Goal: Obtain resource: Download file/media

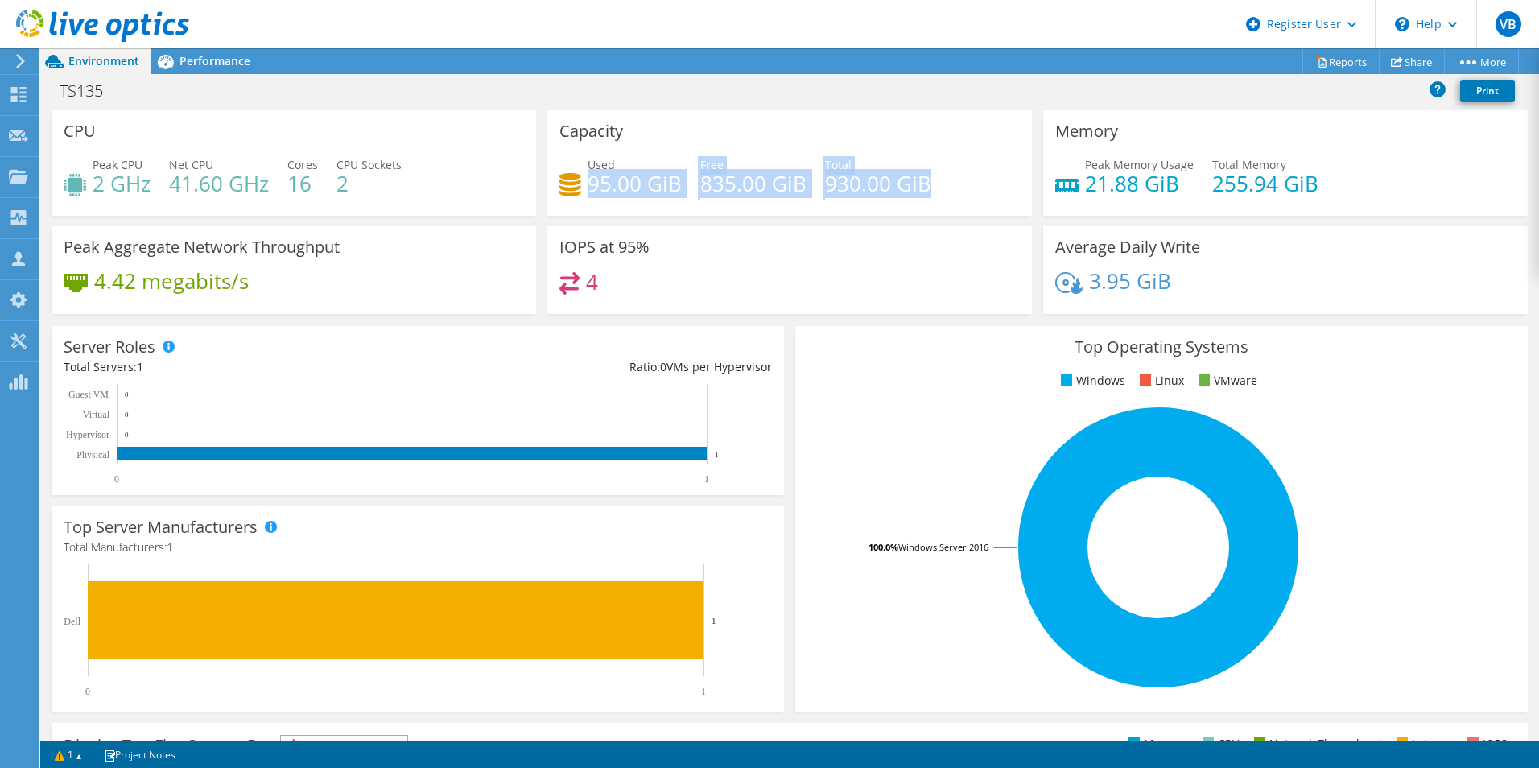
drag, startPoint x: 589, startPoint y: 171, endPoint x: 925, endPoint y: 188, distance: 336.1
click at [925, 188] on div "Used 95.00 GiB Free 835.00 GiB Total 930.00 GiB" at bounding box center [789, 182] width 460 height 52
click at [747, 184] on h4 "835.00 GiB" at bounding box center [753, 184] width 106 height 18
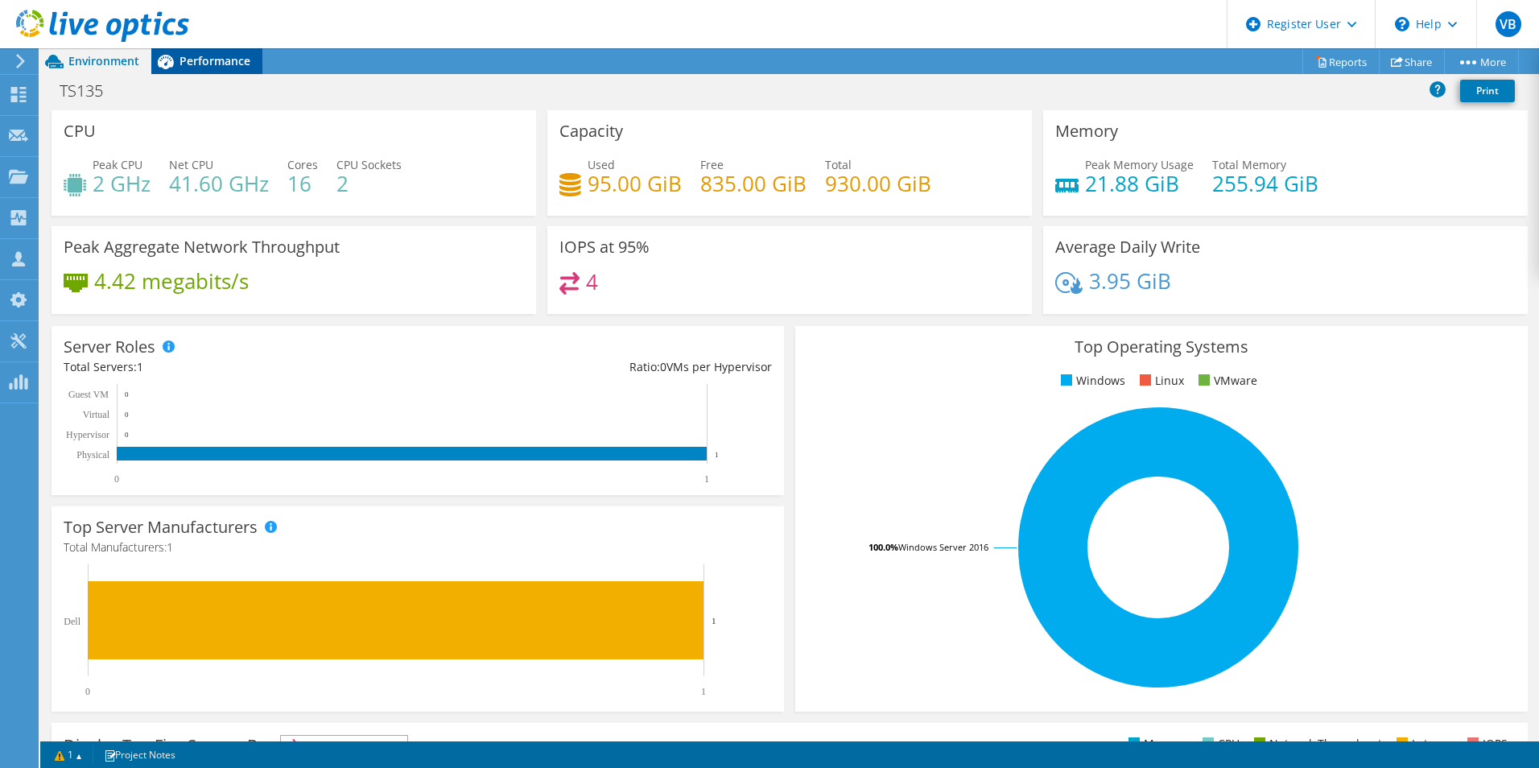
click at [221, 63] on span "Performance" at bounding box center [214, 60] width 71 height 15
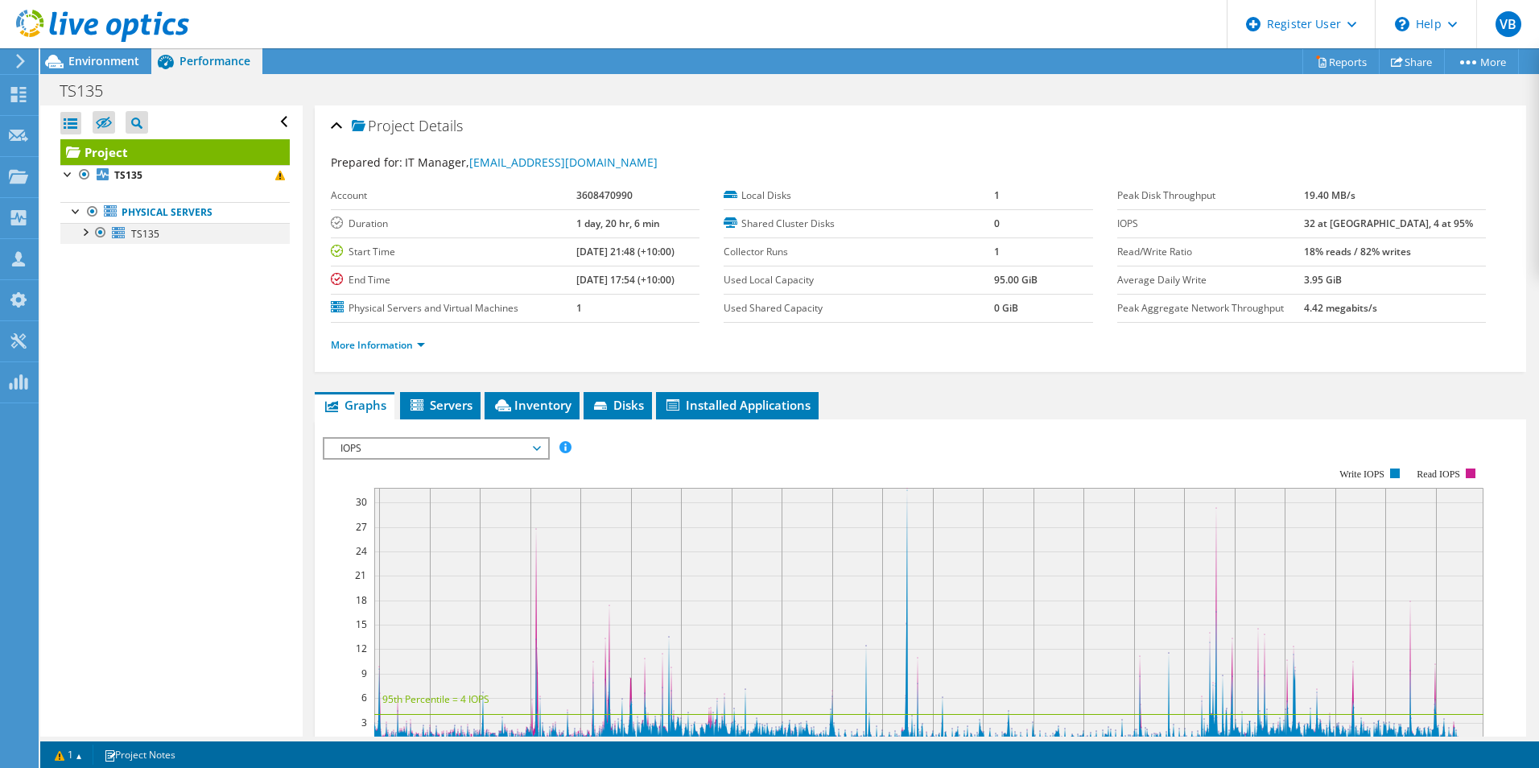
click at [85, 236] on div at bounding box center [84, 231] width 16 height 16
click at [93, 273] on div at bounding box center [93, 273] width 16 height 16
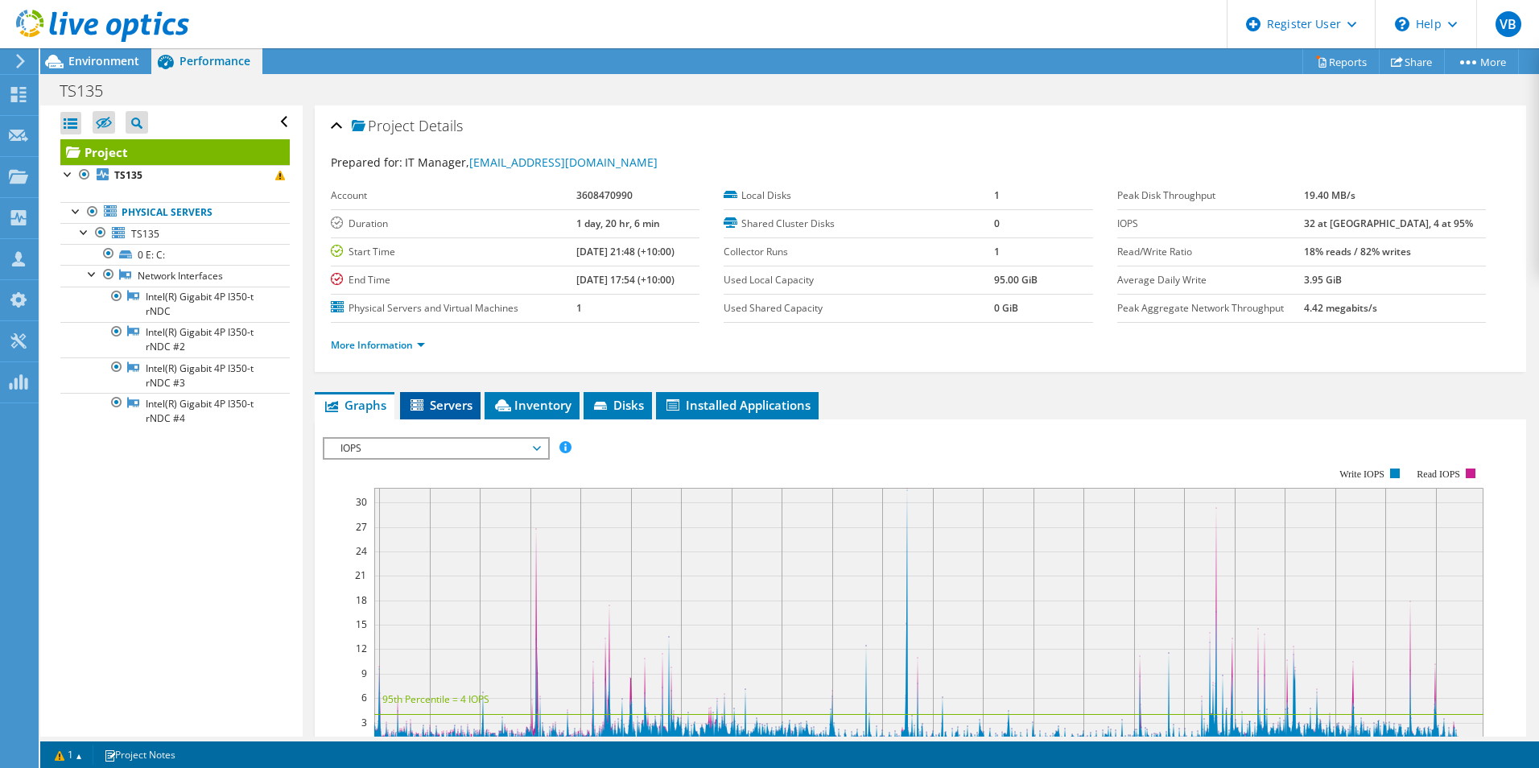
click at [458, 411] on span "Servers" at bounding box center [440, 405] width 64 height 16
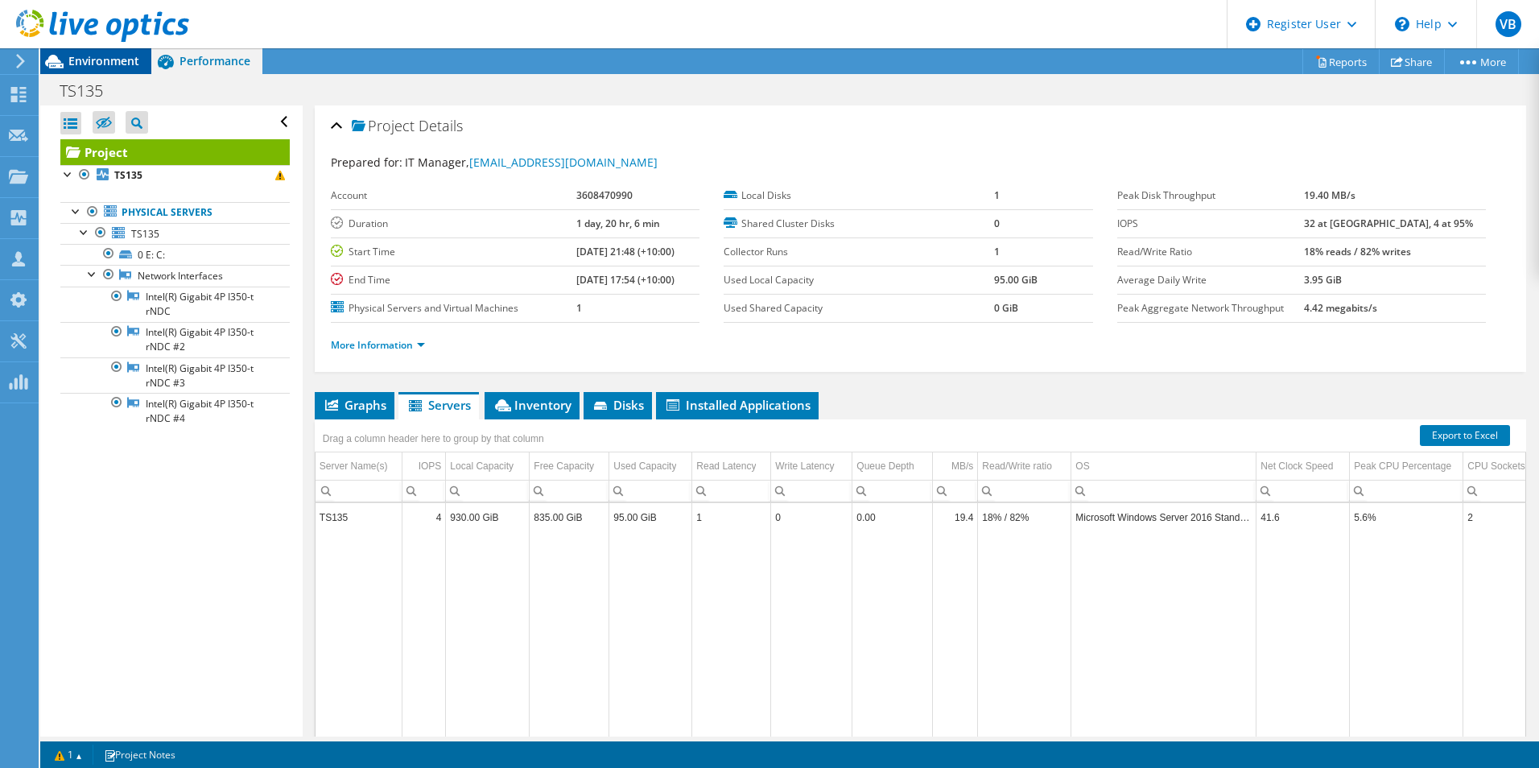
click at [127, 63] on span "Environment" at bounding box center [103, 60] width 71 height 15
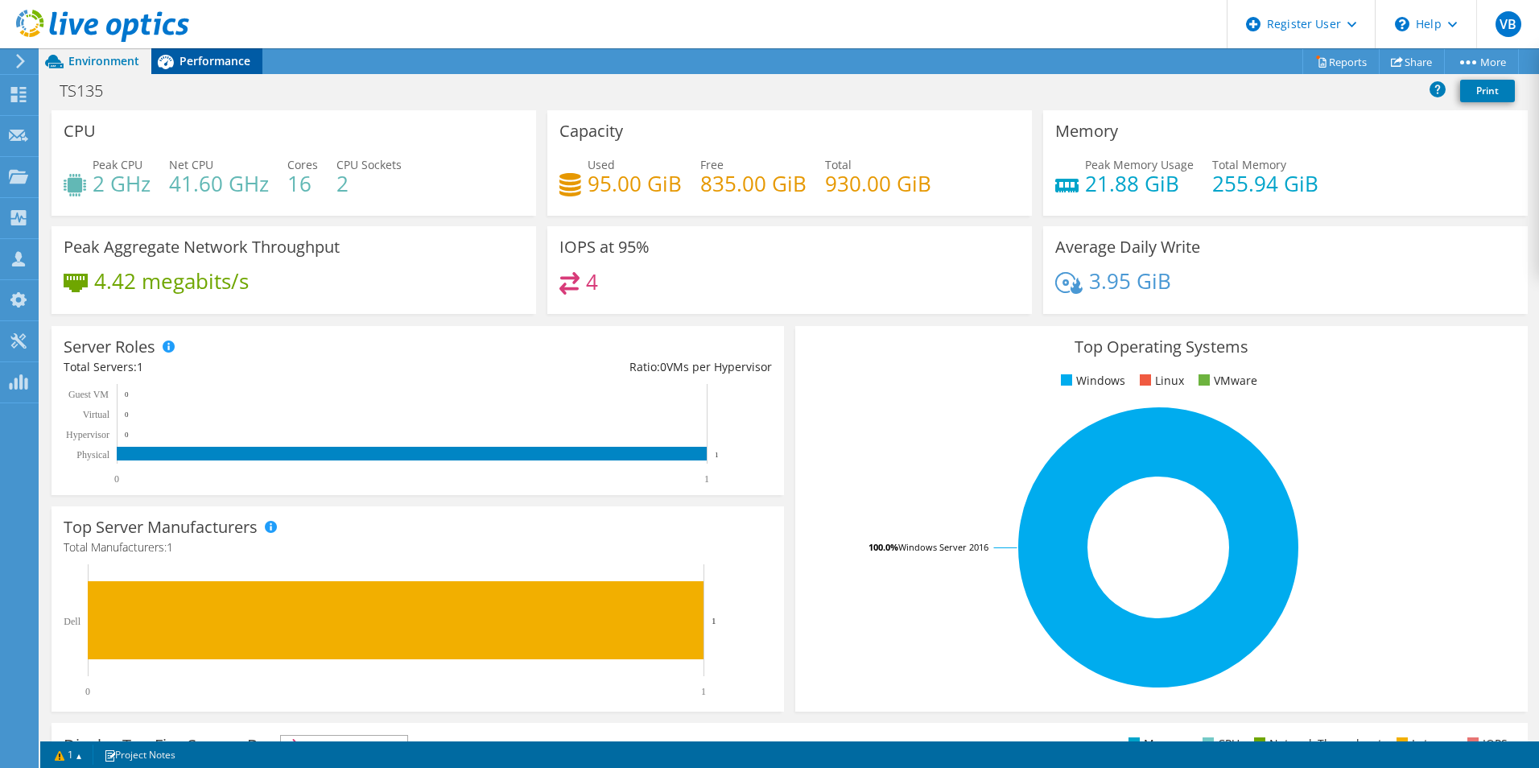
click at [223, 65] on span "Performance" at bounding box center [214, 60] width 71 height 15
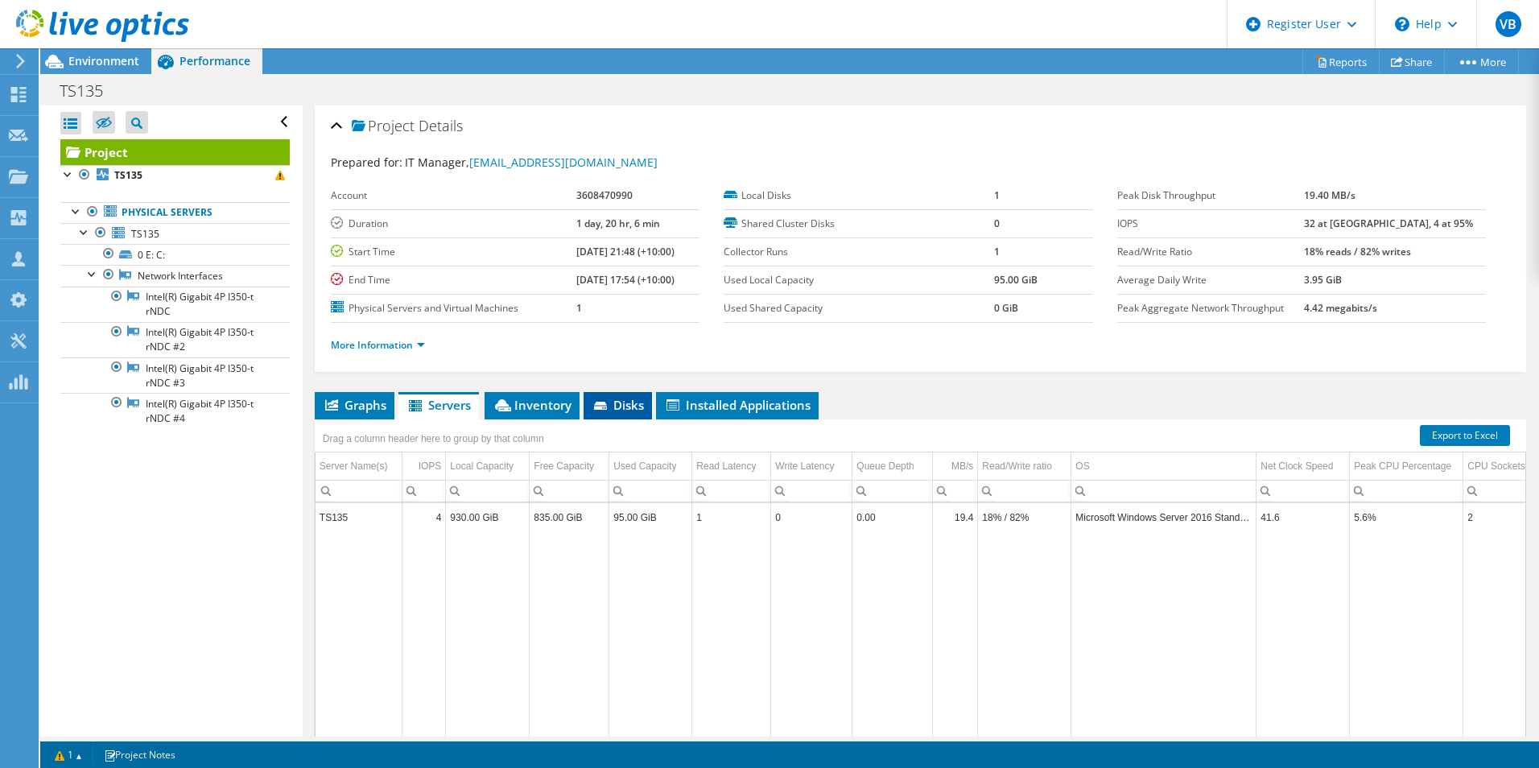
click at [613, 417] on li "Disks" at bounding box center [618, 405] width 68 height 27
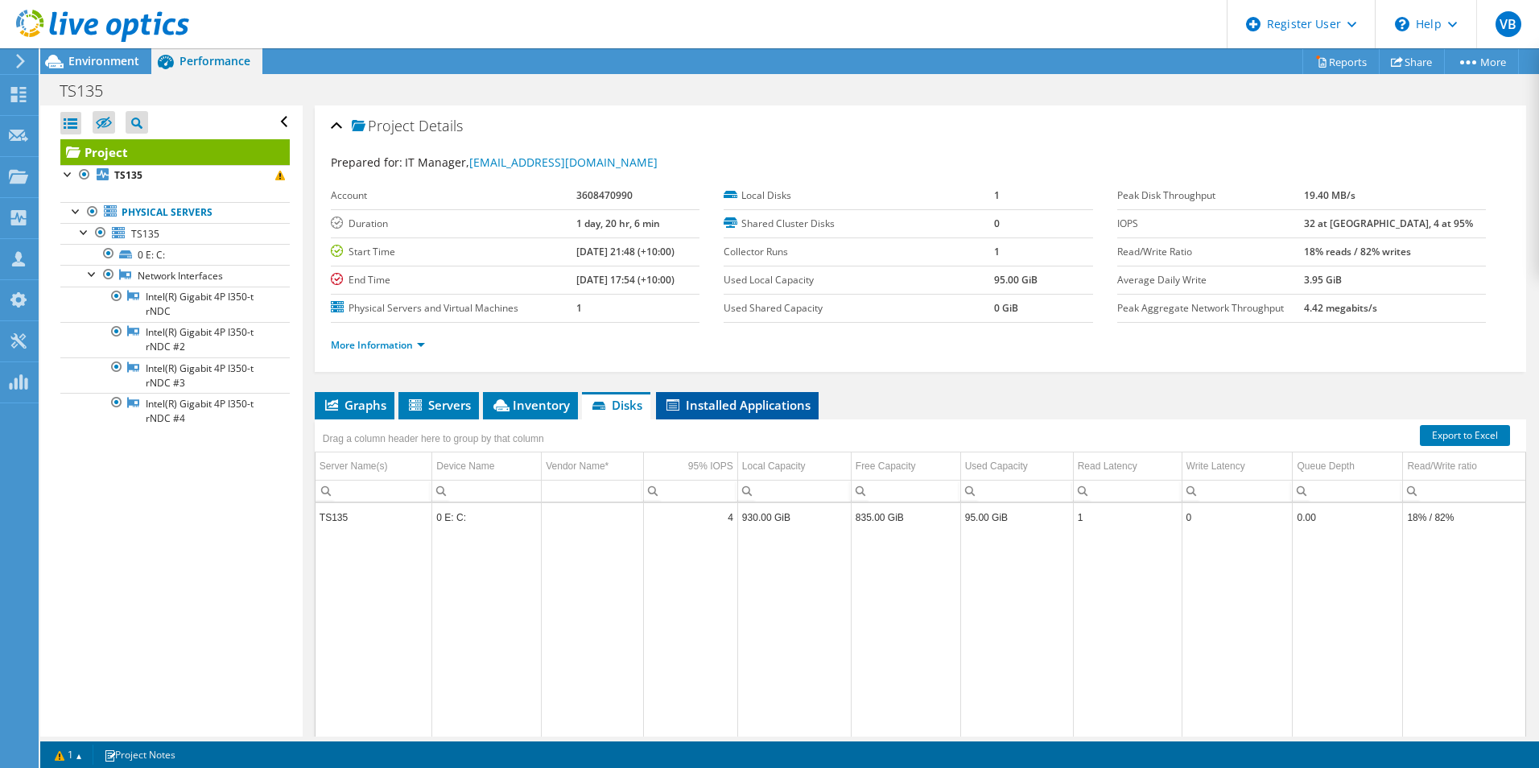
click at [716, 401] on span "Installed Applications" at bounding box center [737, 405] width 146 height 16
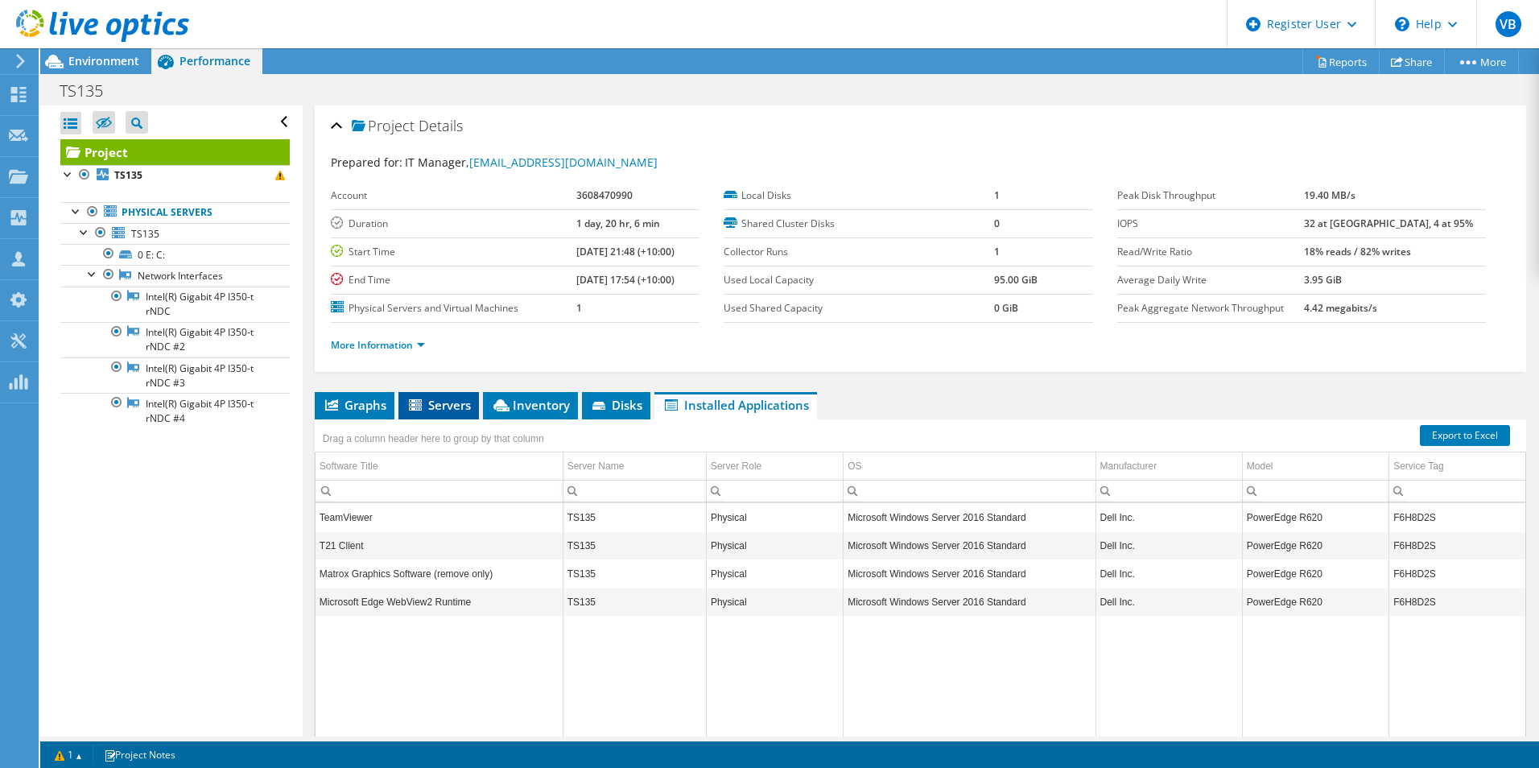
click at [408, 403] on span "Servers" at bounding box center [438, 405] width 64 height 16
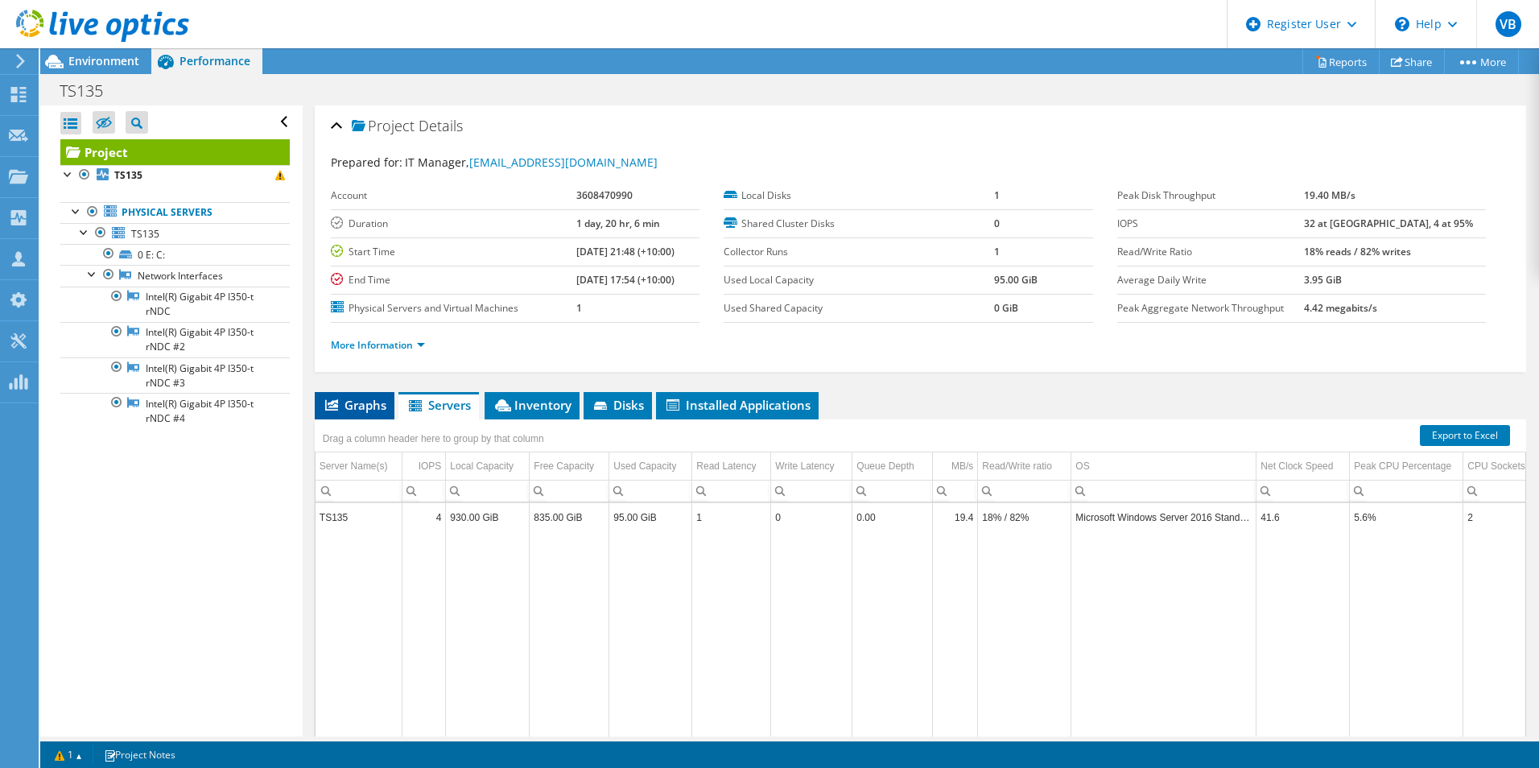
click at [363, 409] on span "Graphs" at bounding box center [355, 405] width 64 height 16
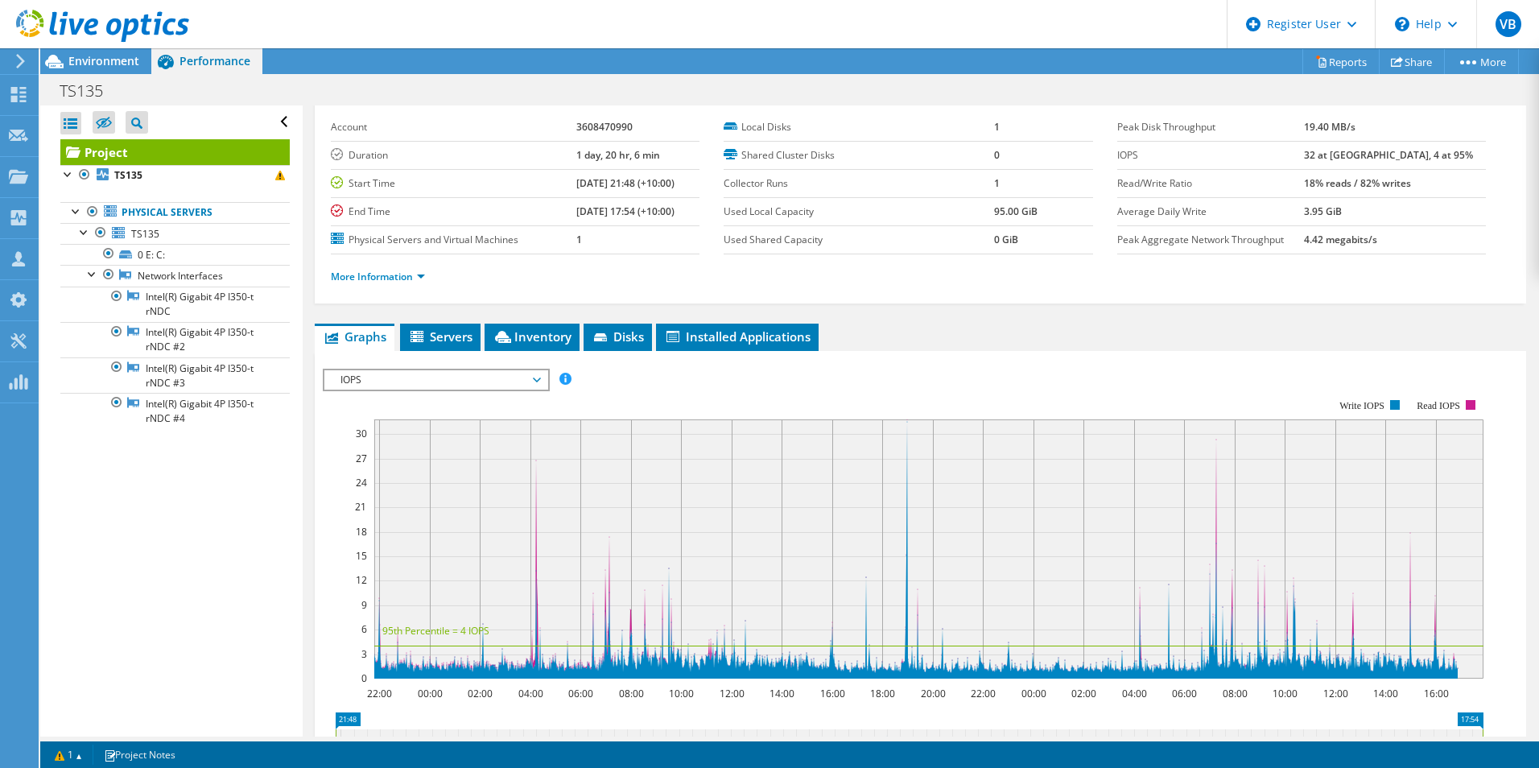
scroll to position [241, 0]
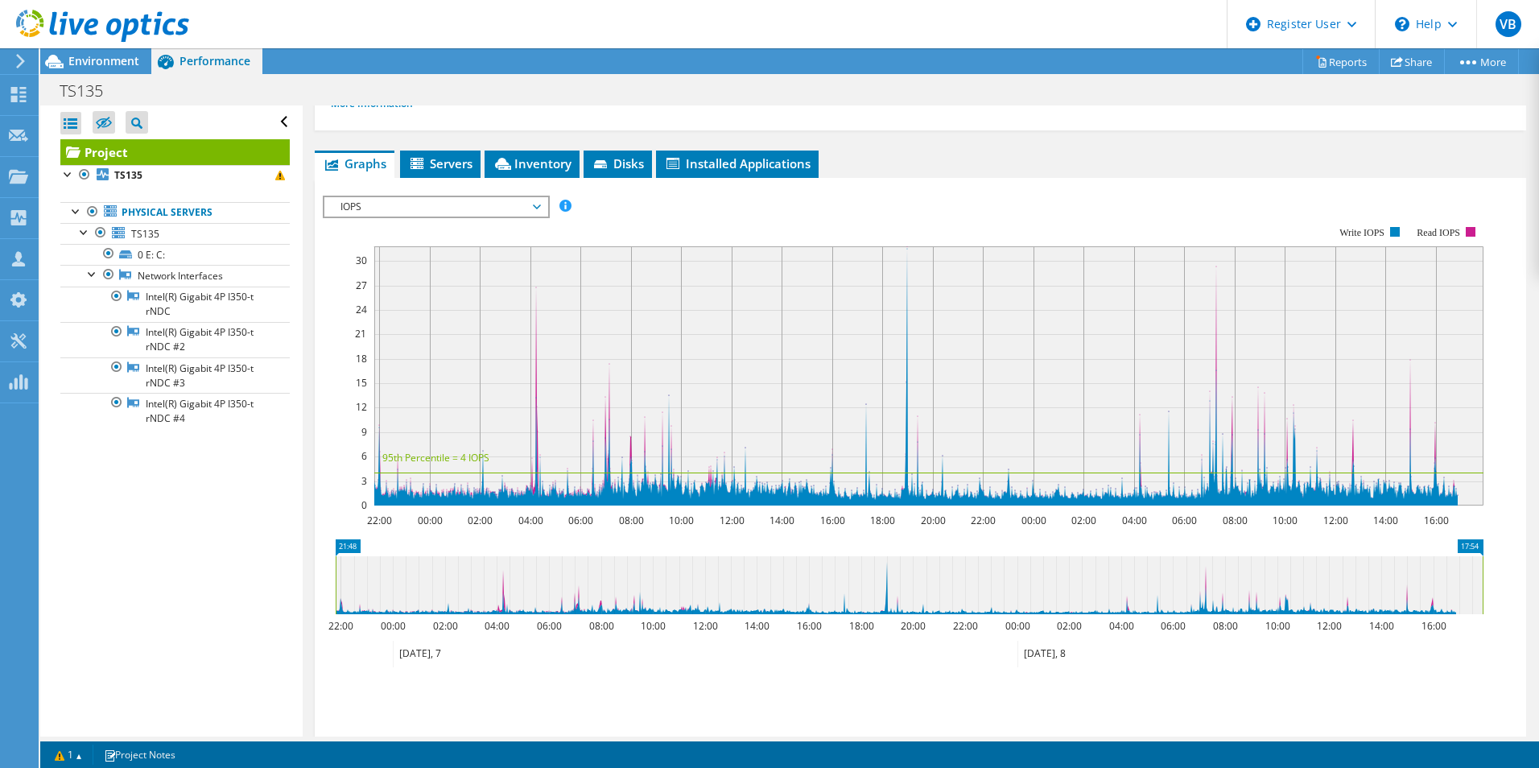
click at [542, 212] on span "IOPS" at bounding box center [435, 206] width 223 height 19
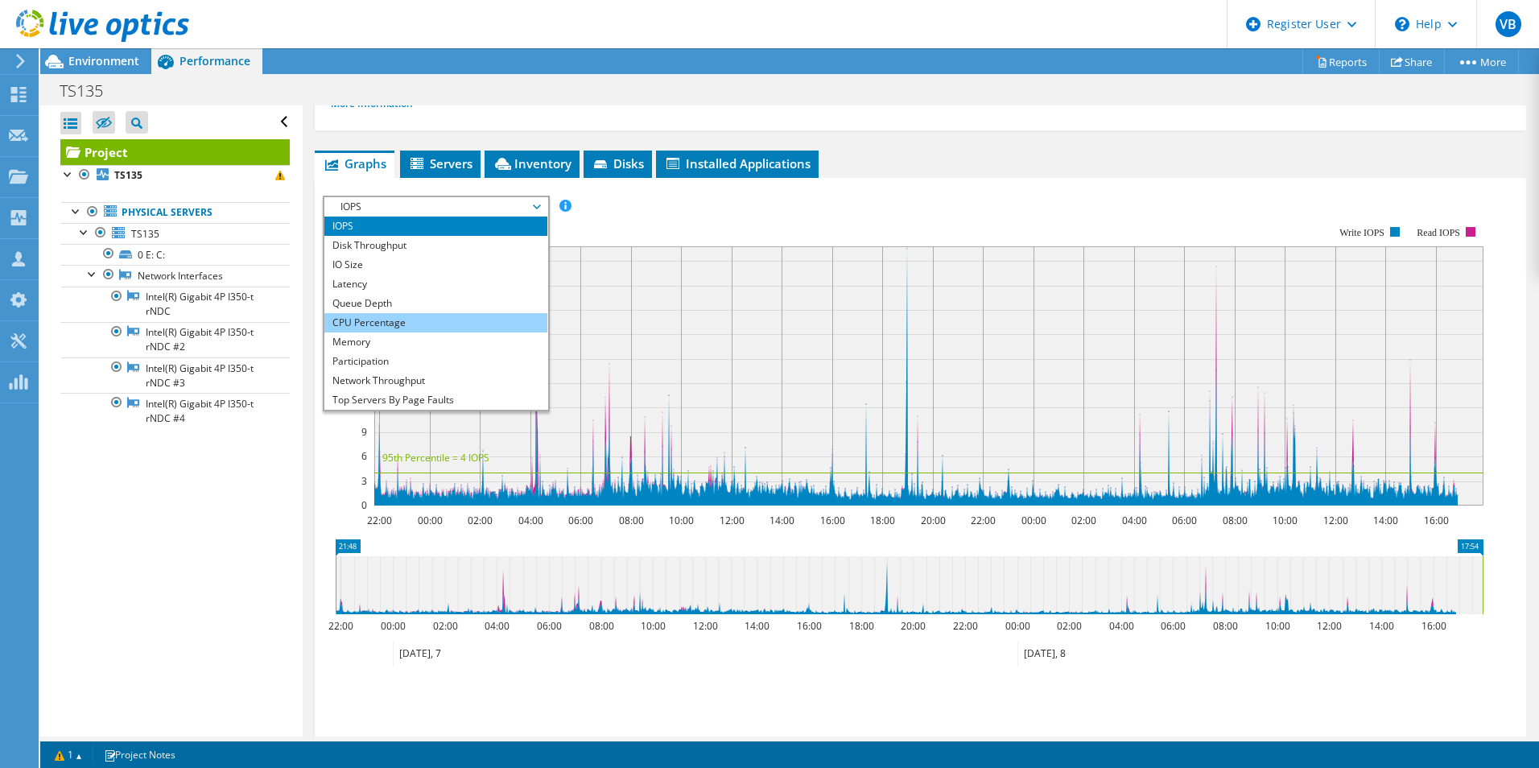
click at [480, 314] on li "CPU Percentage" at bounding box center [435, 322] width 223 height 19
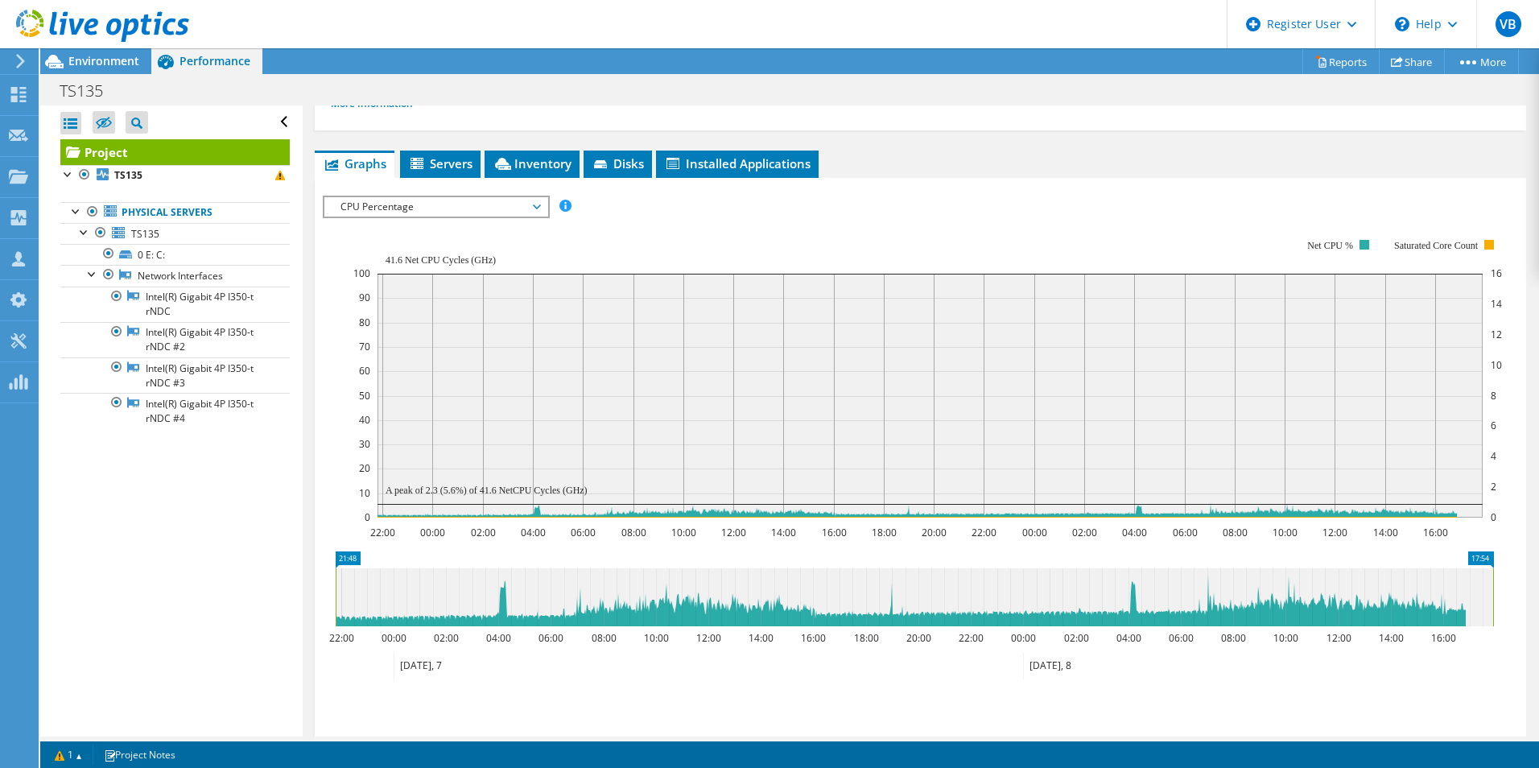
click at [496, 219] on rect at bounding box center [927, 378] width 1149 height 322
click at [496, 205] on span "CPU Percentage" at bounding box center [435, 206] width 207 height 19
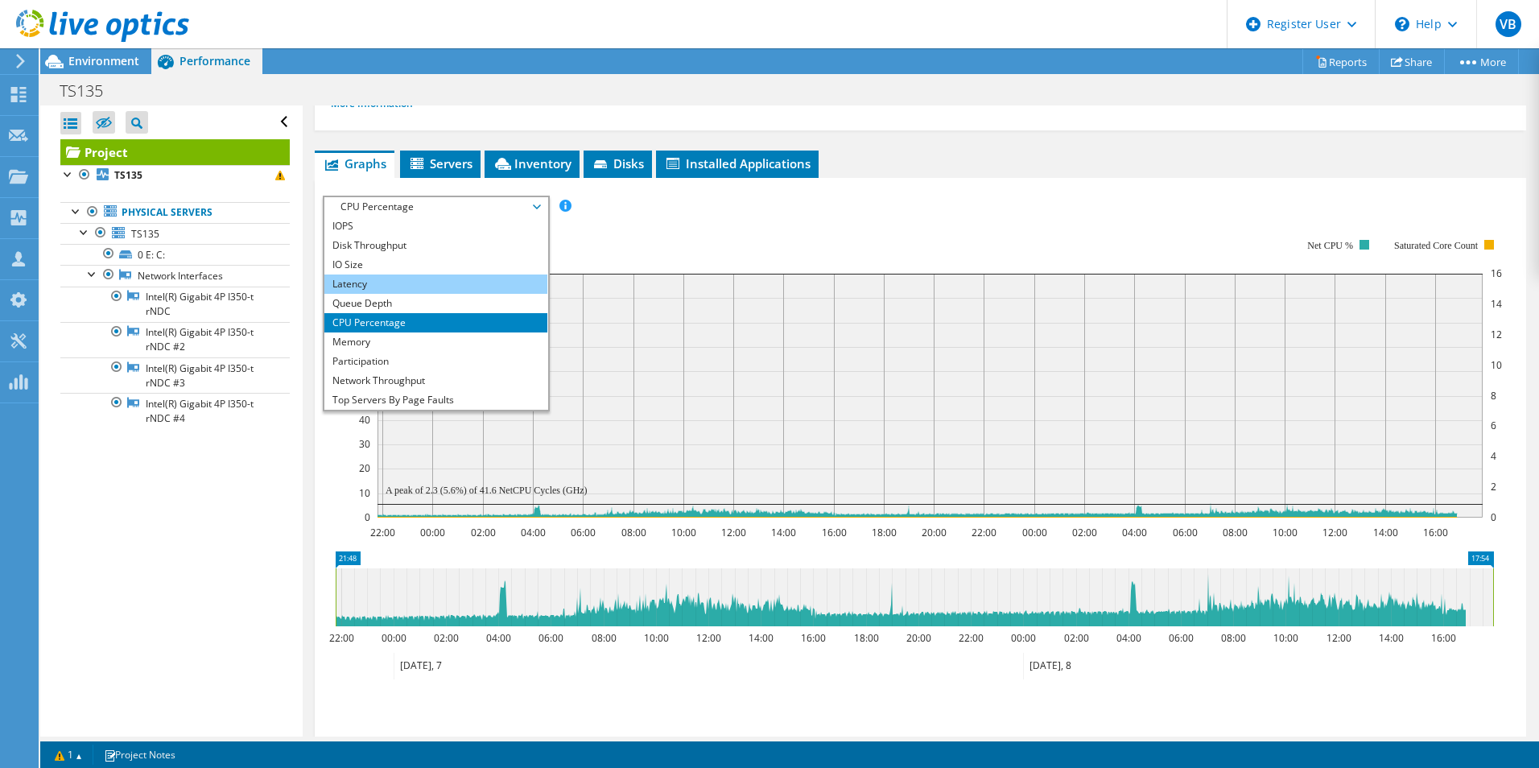
click at [470, 284] on li "Latency" at bounding box center [435, 283] width 223 height 19
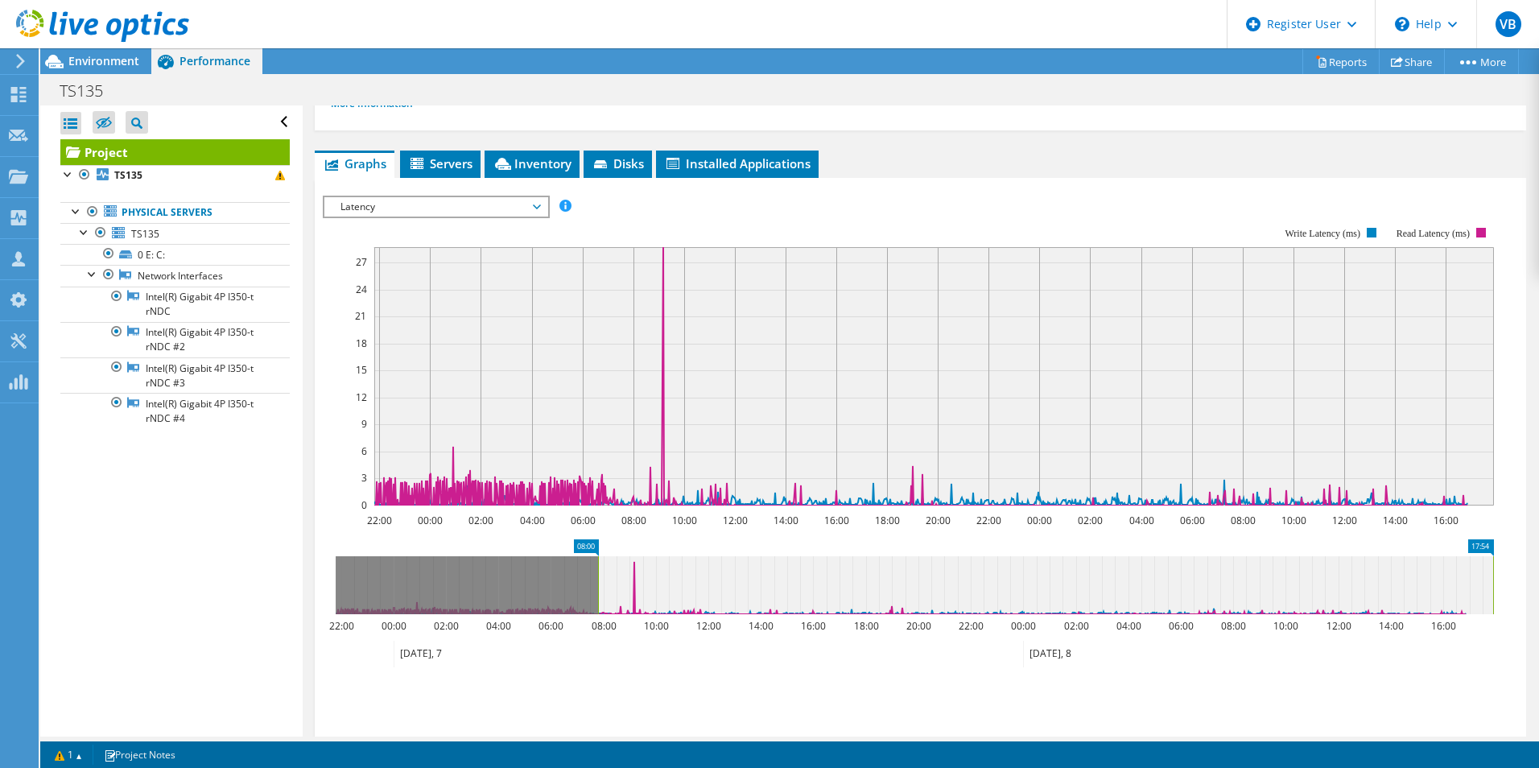
drag, startPoint x: 332, startPoint y: 588, endPoint x: 595, endPoint y: 608, distance: 263.1
click at [595, 608] on rect at bounding box center [598, 585] width 6 height 58
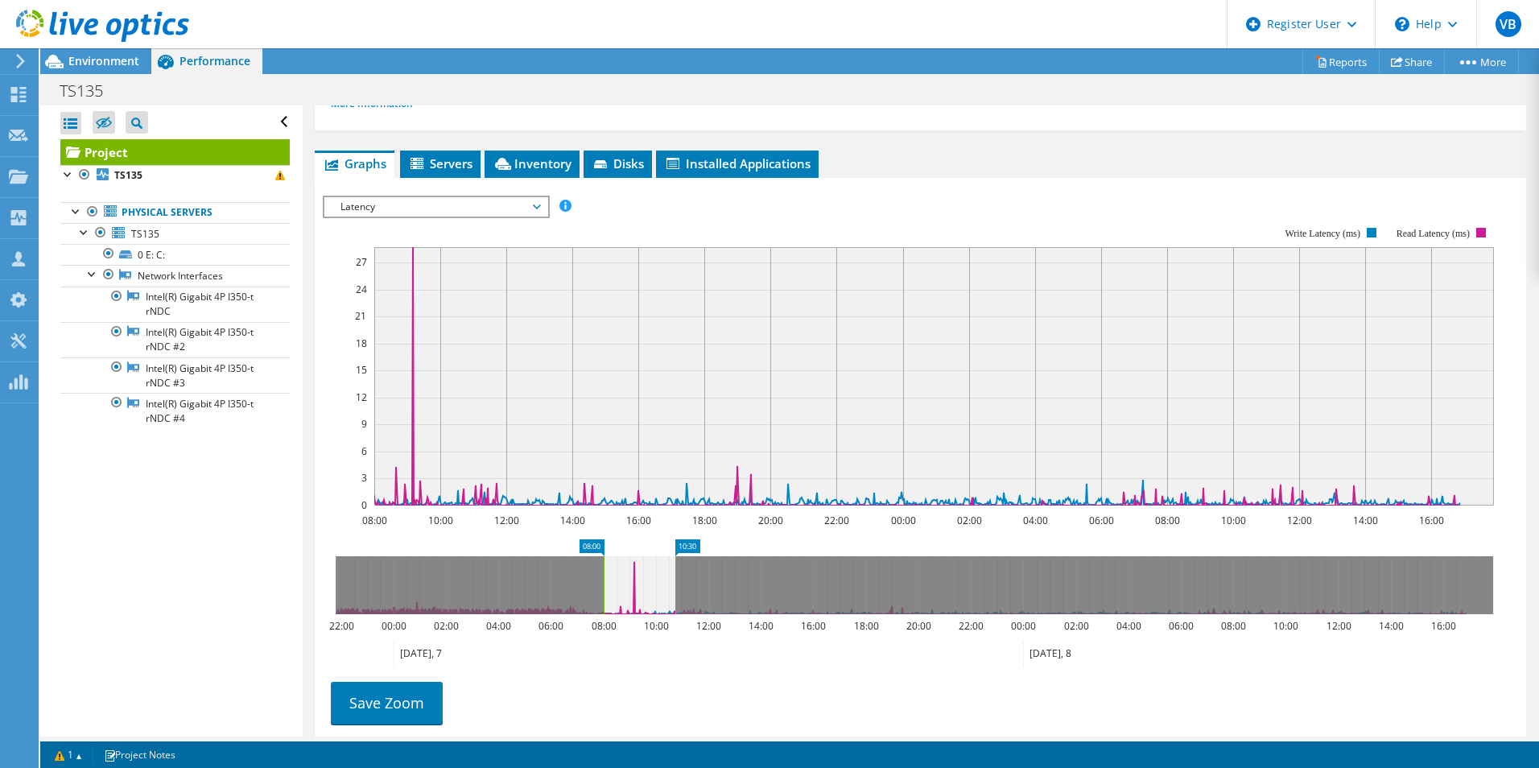
drag, startPoint x: 1494, startPoint y: 585, endPoint x: 676, endPoint y: 561, distance: 818.1
click at [676, 561] on rect at bounding box center [675, 585] width 6 height 58
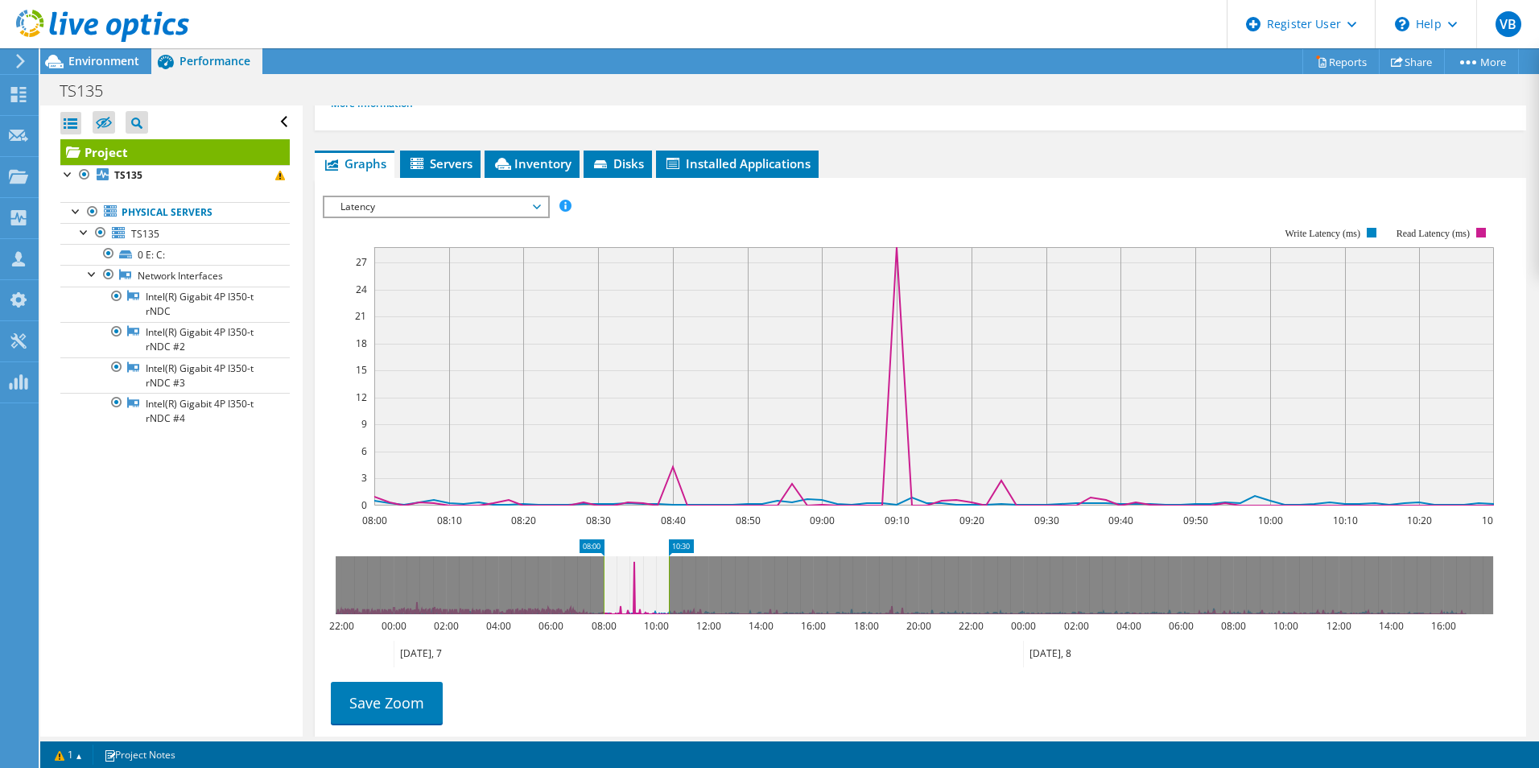
click at [536, 209] on span "Latency" at bounding box center [435, 206] width 207 height 19
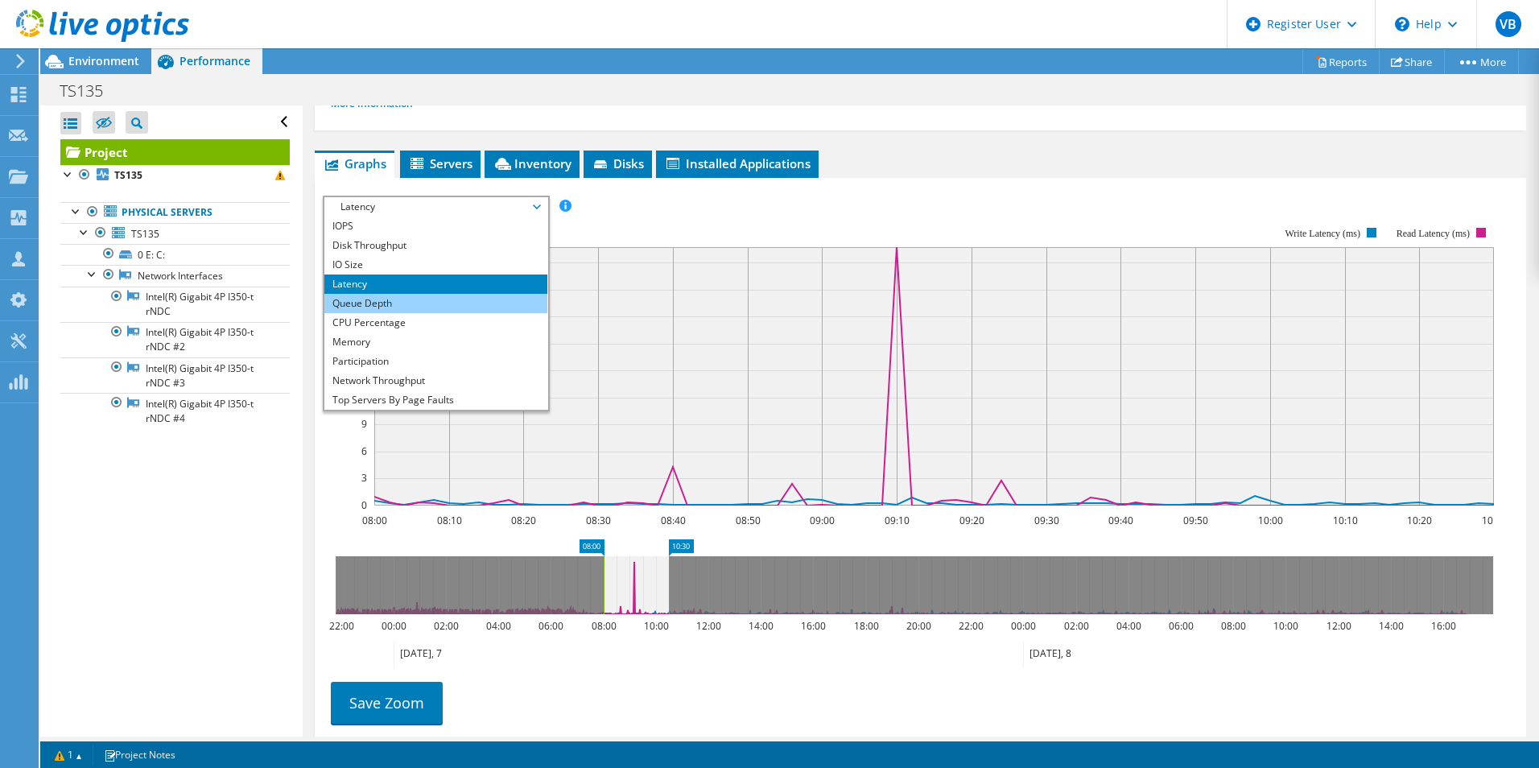
click at [493, 296] on li "Queue Depth" at bounding box center [435, 303] width 223 height 19
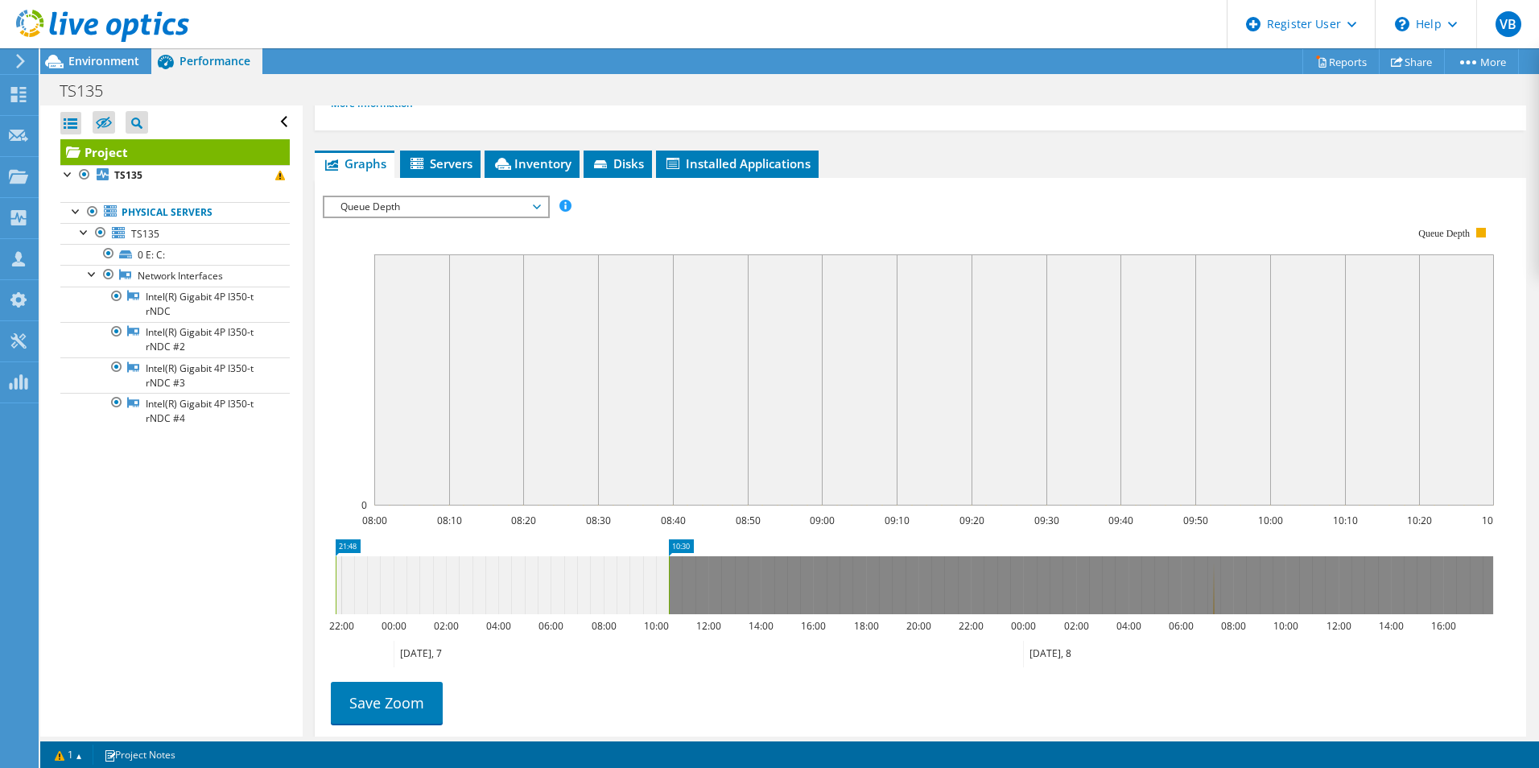
drag, startPoint x: 604, startPoint y: 580, endPoint x: 328, endPoint y: 580, distance: 276.1
click at [328, 580] on icon "10:30 21:48 22:00 00:00 02:00 04:00 06:00 08:00 10:00 12:00 14:00 16:00 18:00 2…" at bounding box center [914, 603] width 1183 height 129
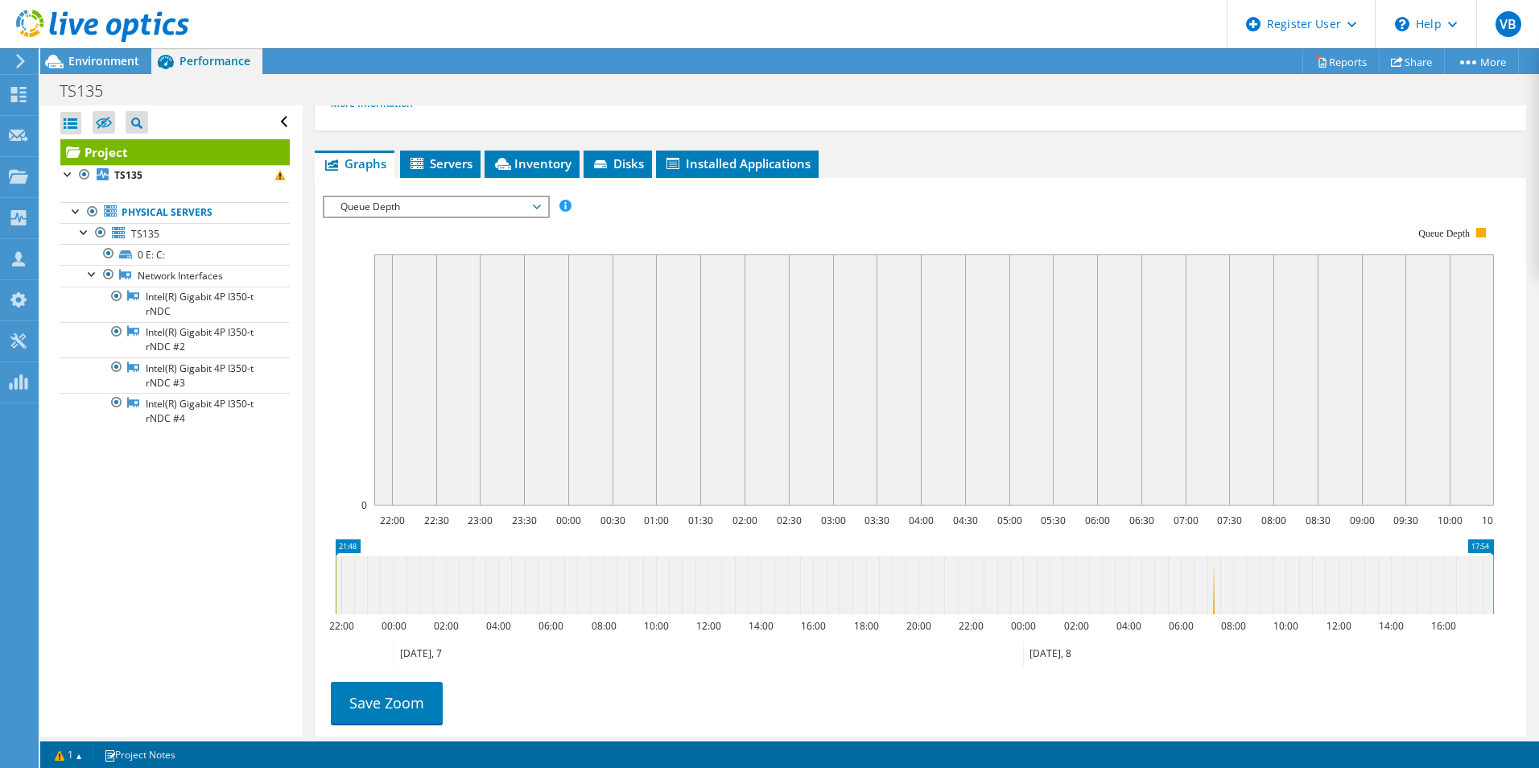
drag, startPoint x: 670, startPoint y: 592, endPoint x: 1541, endPoint y: 586, distance: 871.7
click at [1398, 586] on html "VB Dell User Vipin B [EMAIL_ADDRESS][PERSON_NAME][DOMAIN_NAME] Dell My Profile …" at bounding box center [769, 384] width 1539 height 768
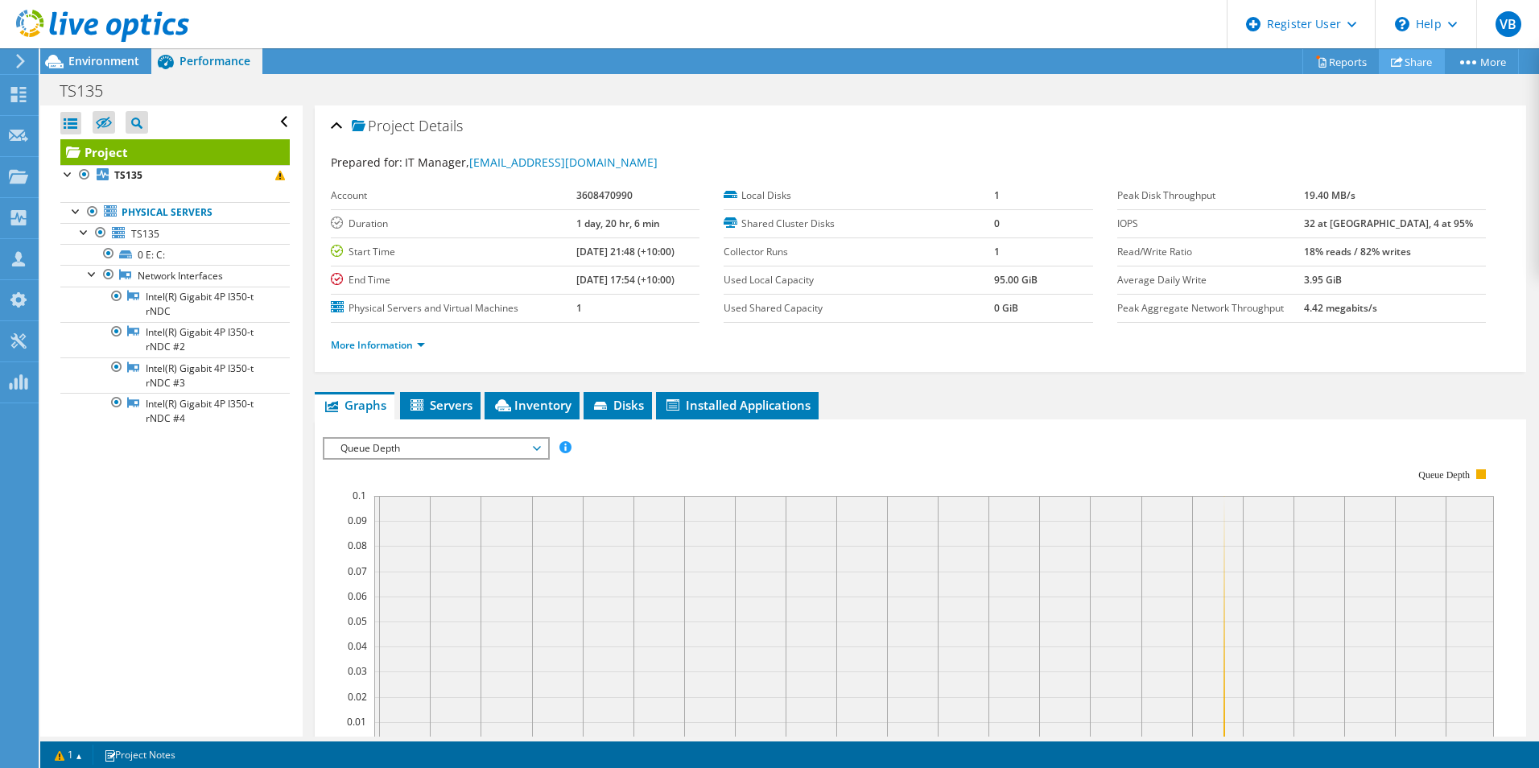
click at [1398, 66] on link "Share" at bounding box center [1412, 61] width 66 height 25
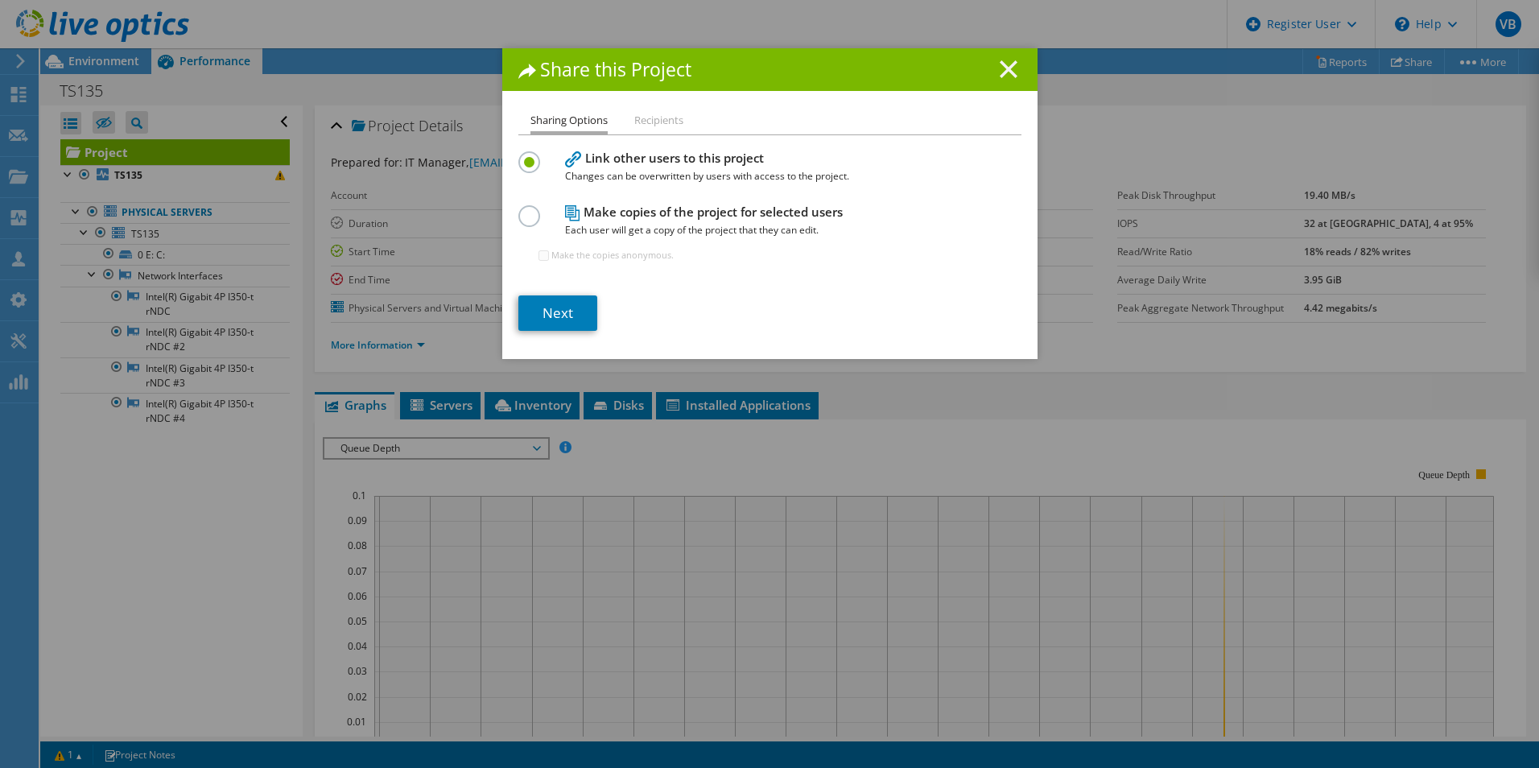
click at [1007, 76] on icon at bounding box center [1009, 69] width 18 height 18
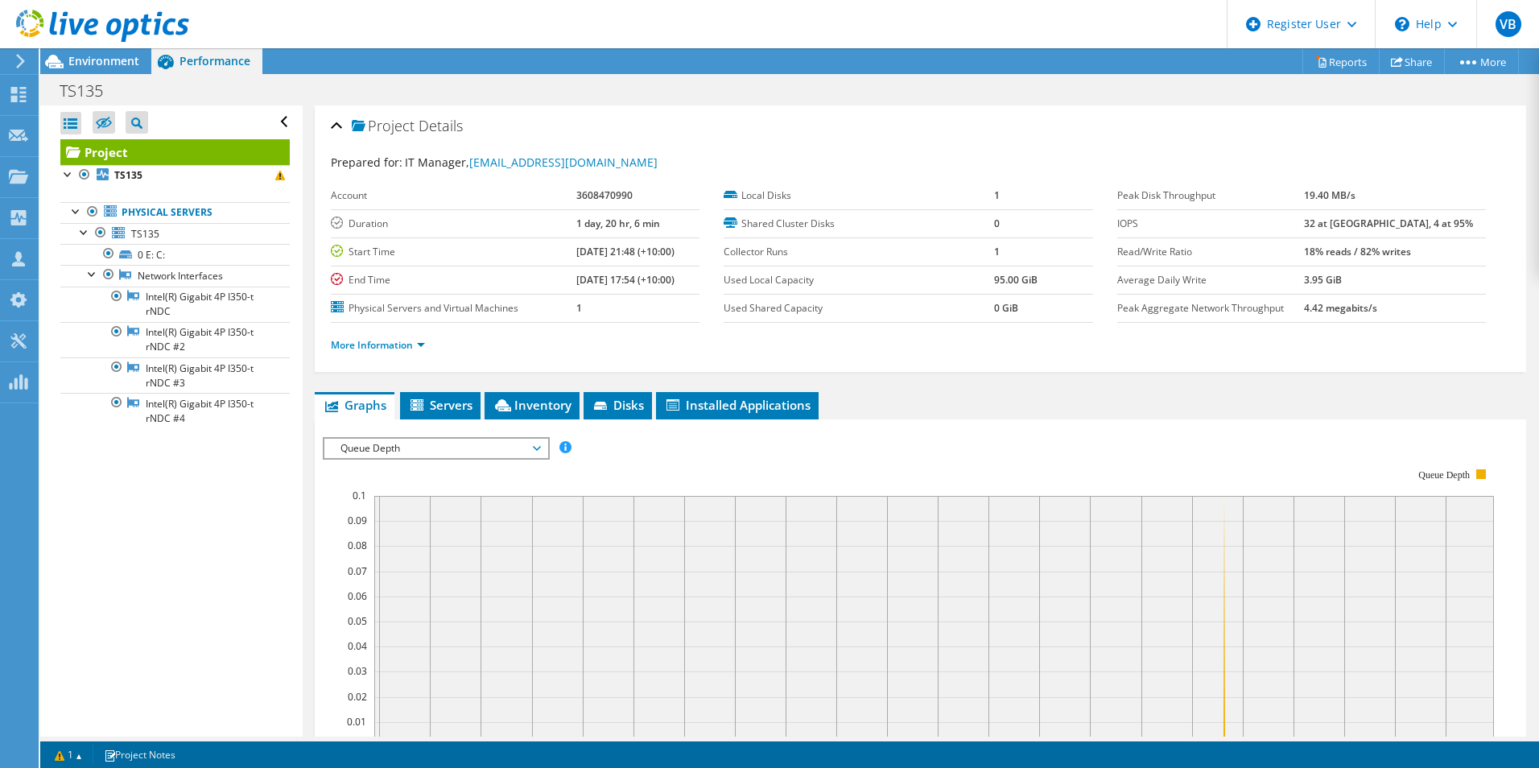
click at [112, 52] on div at bounding box center [94, 27] width 189 height 54
click at [108, 59] on span "Environment" at bounding box center [103, 60] width 71 height 15
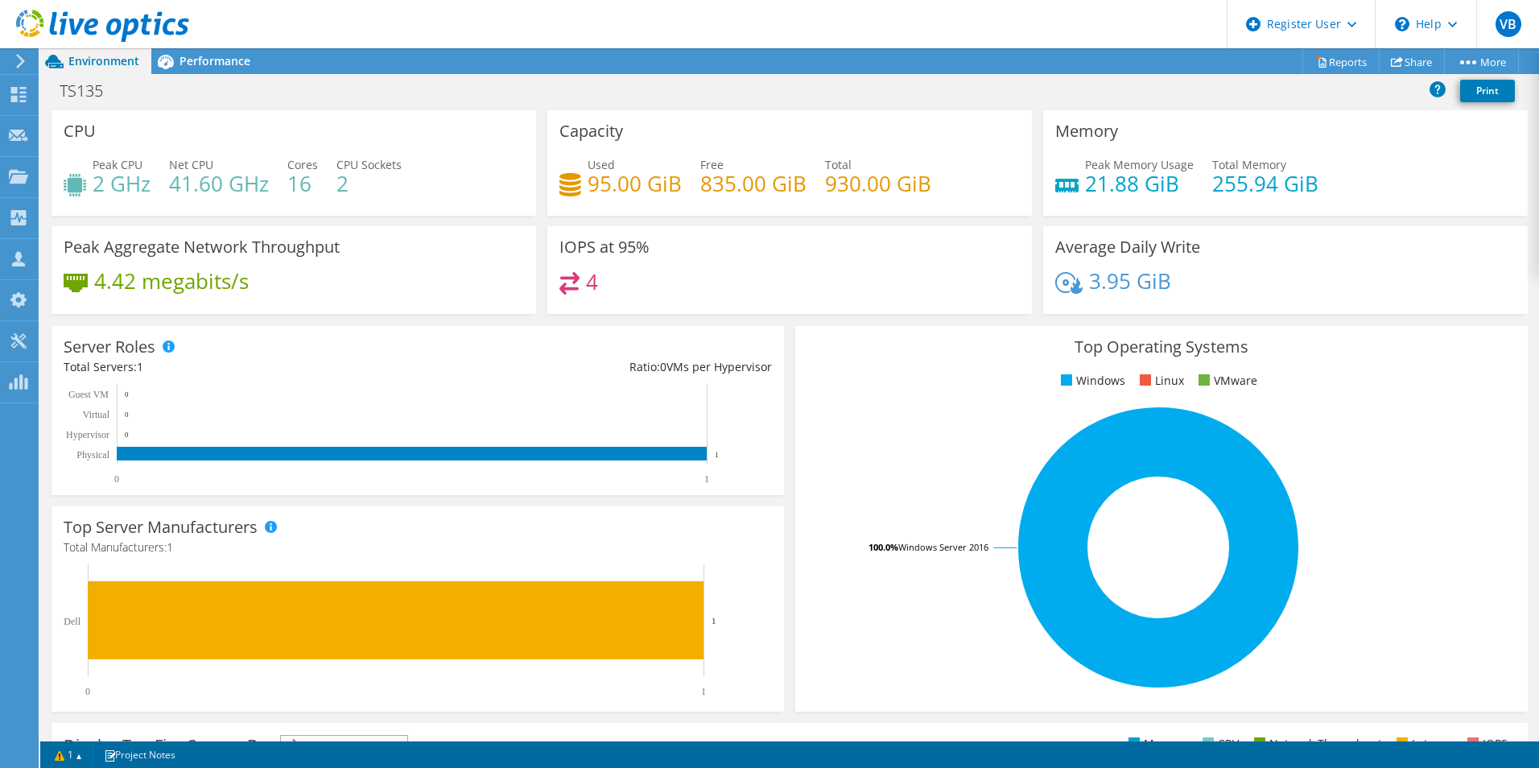
scroll to position [361, 0]
click at [217, 68] on span "Performance" at bounding box center [214, 60] width 71 height 15
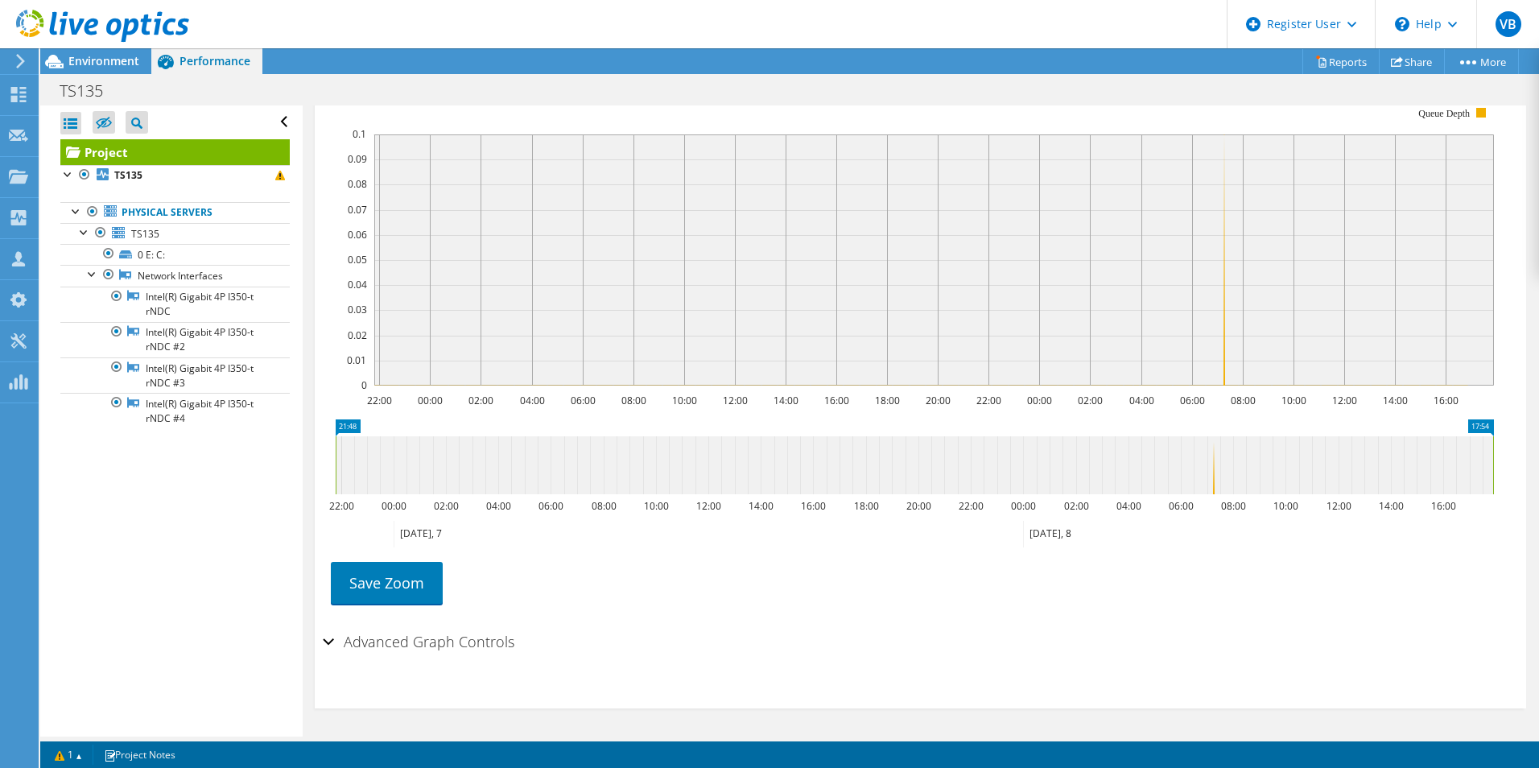
click at [332, 645] on div "Advanced Graph Controls" at bounding box center [920, 642] width 1195 height 35
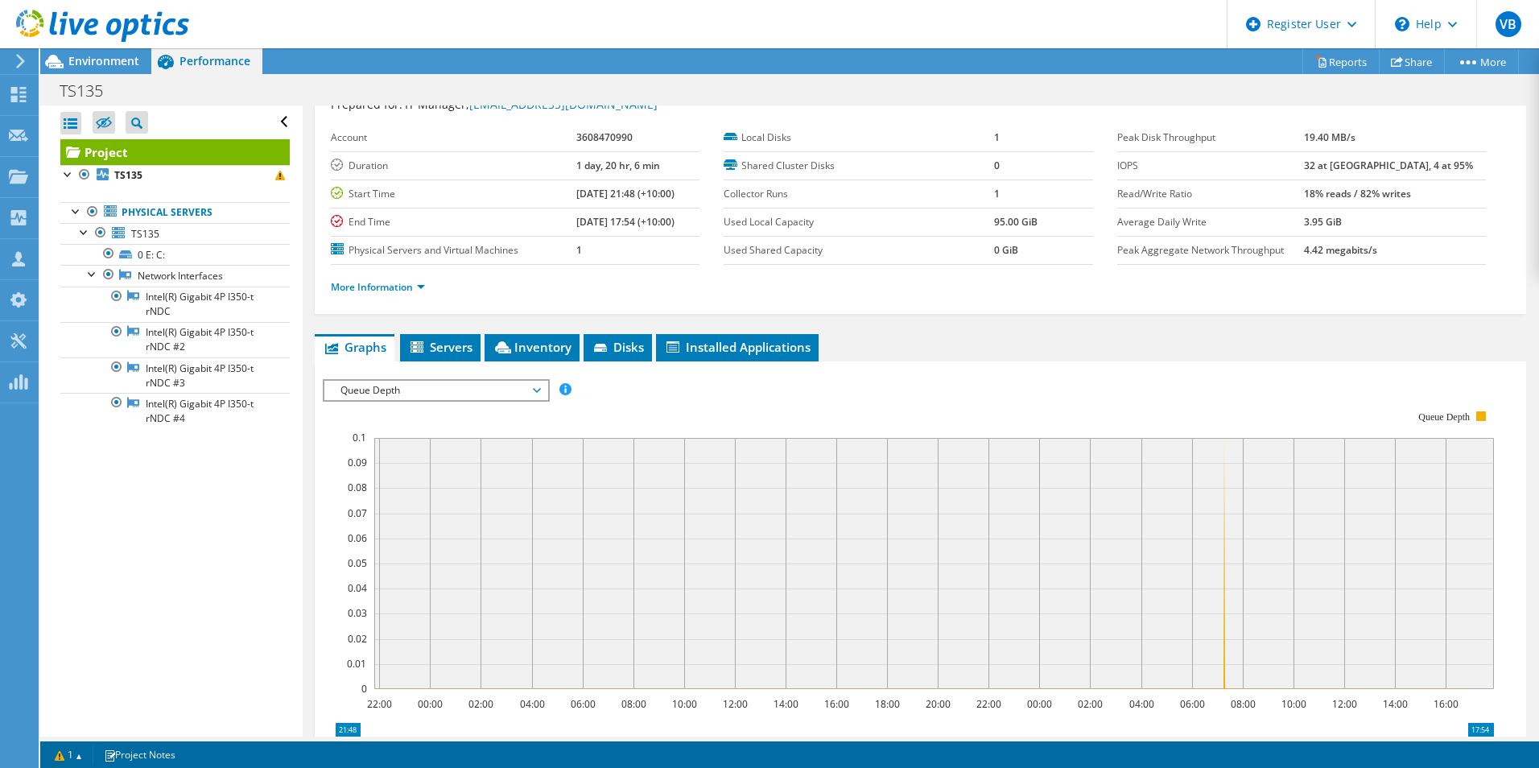
scroll to position [0, 0]
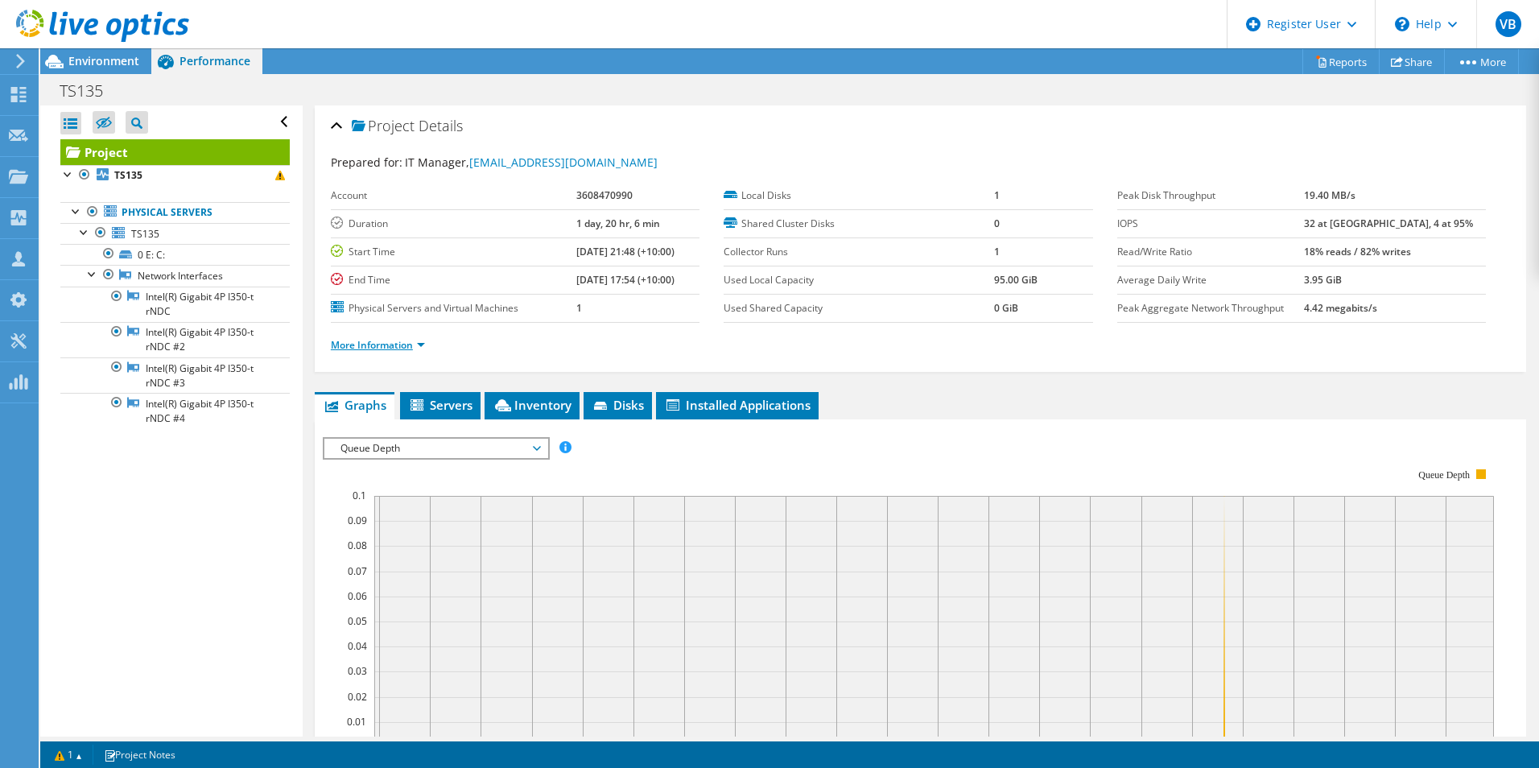
click at [398, 341] on link "More Information" at bounding box center [378, 345] width 94 height 14
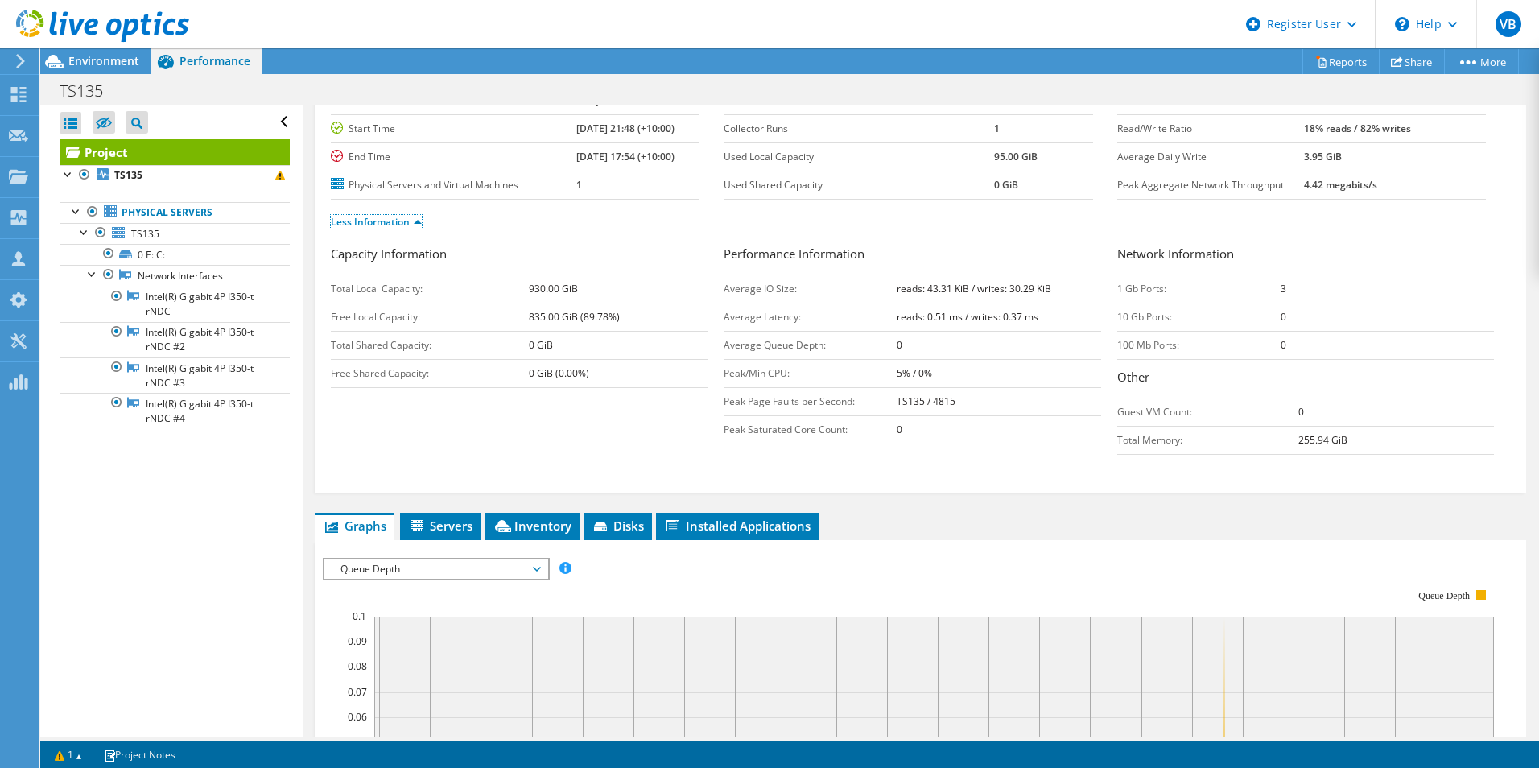
scroll to position [161, 0]
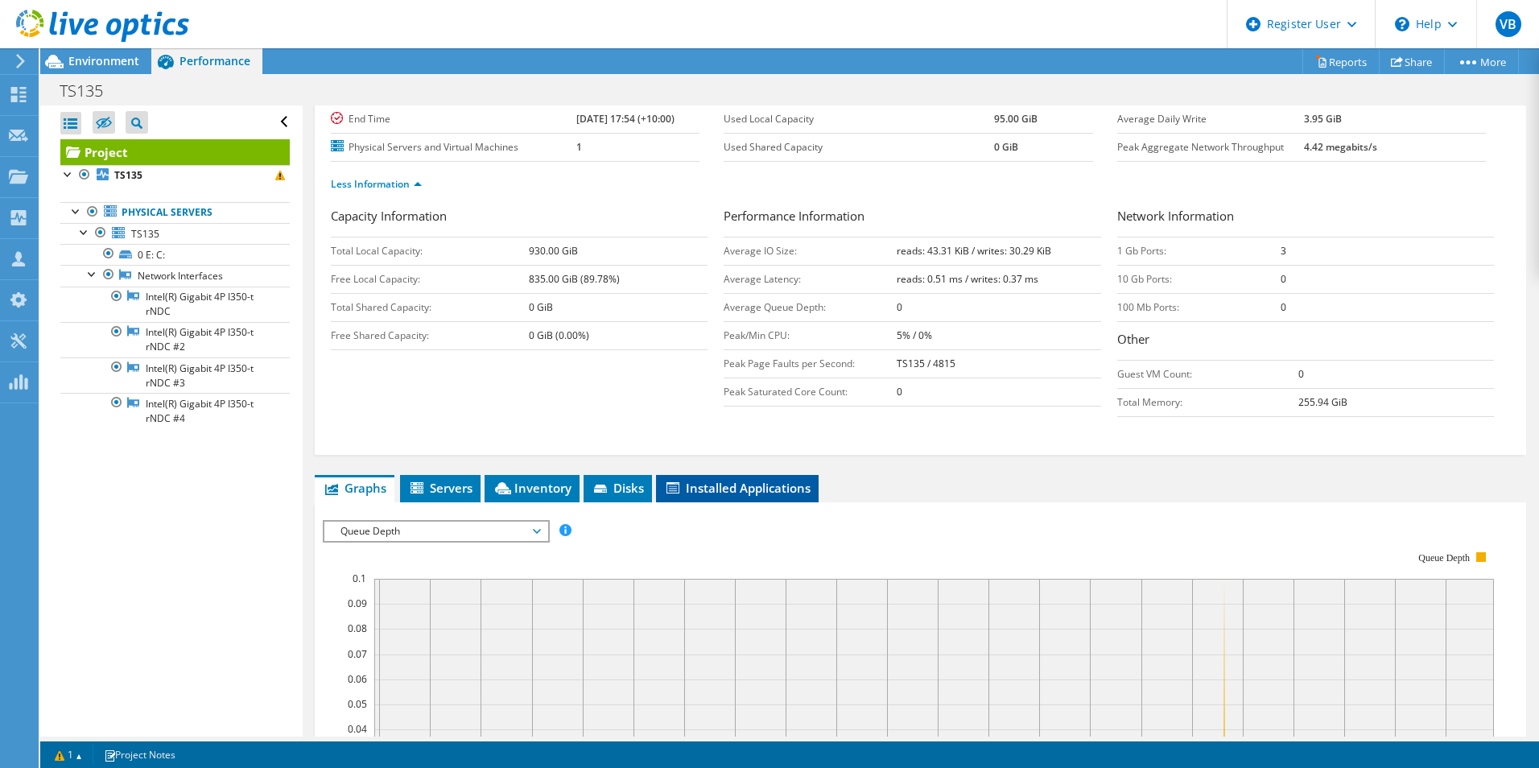
click at [753, 497] on li "Installed Applications" at bounding box center [737, 488] width 163 height 27
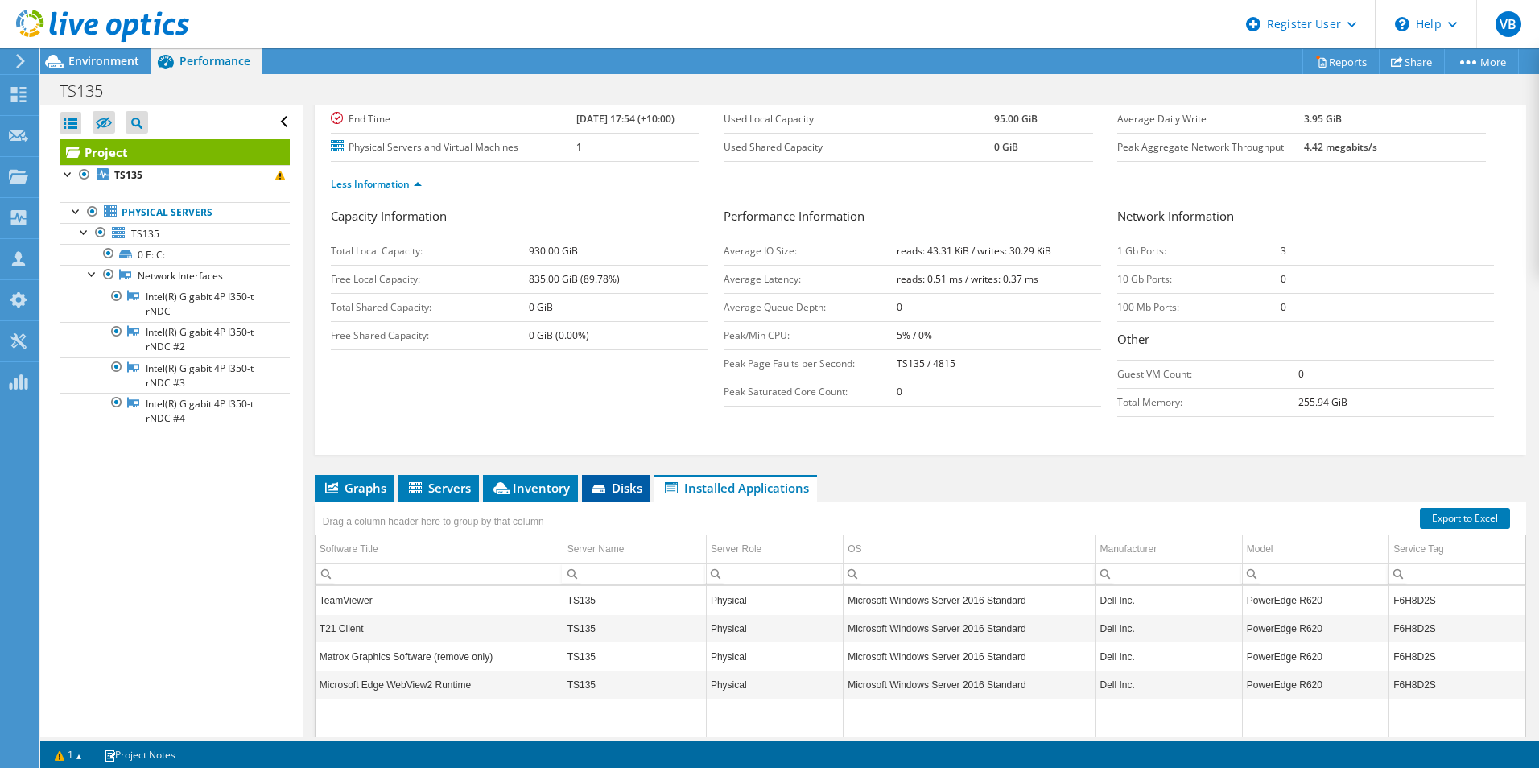
click at [637, 488] on span "Disks" at bounding box center [616, 488] width 52 height 16
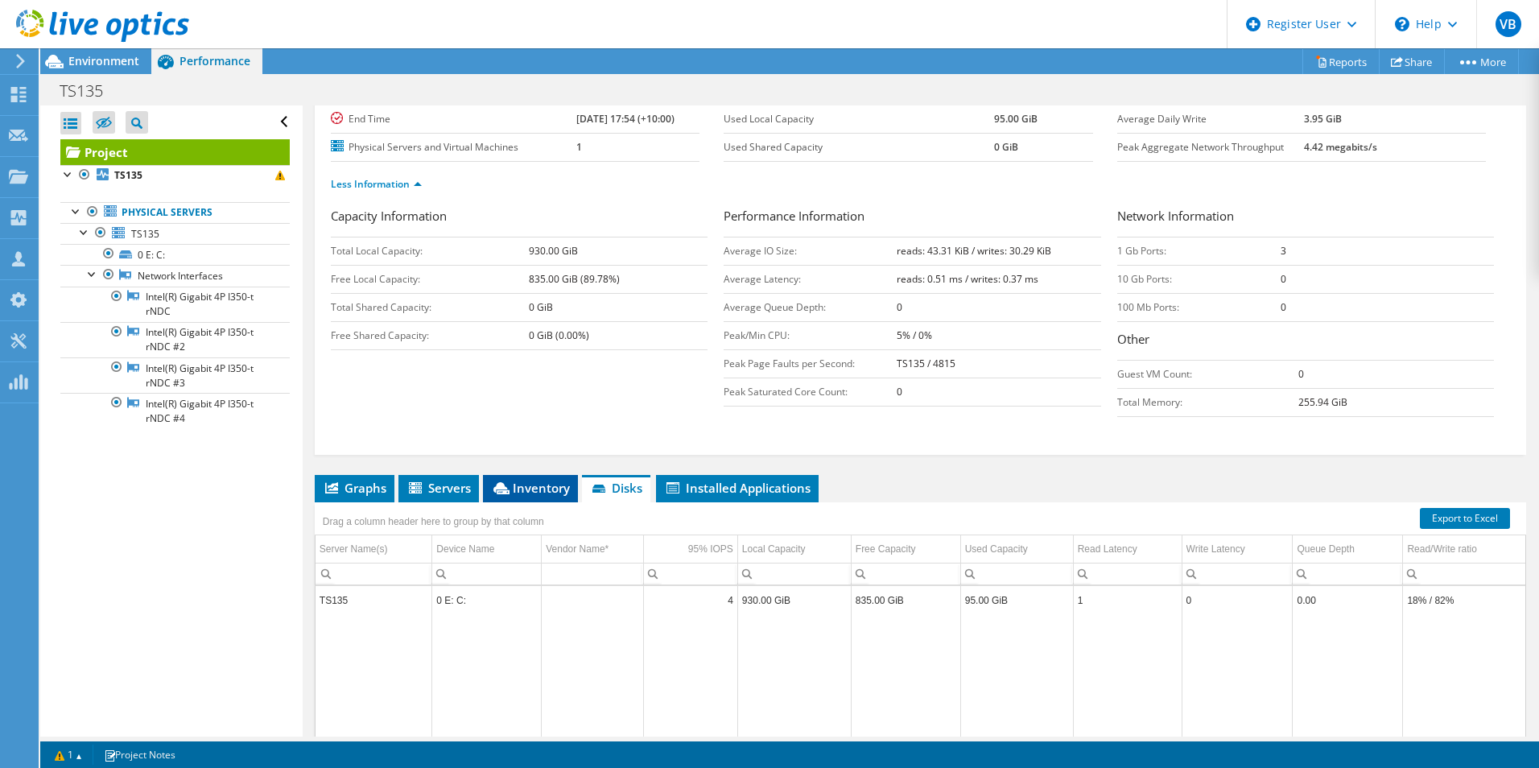
click at [527, 490] on span "Inventory" at bounding box center [530, 488] width 79 height 16
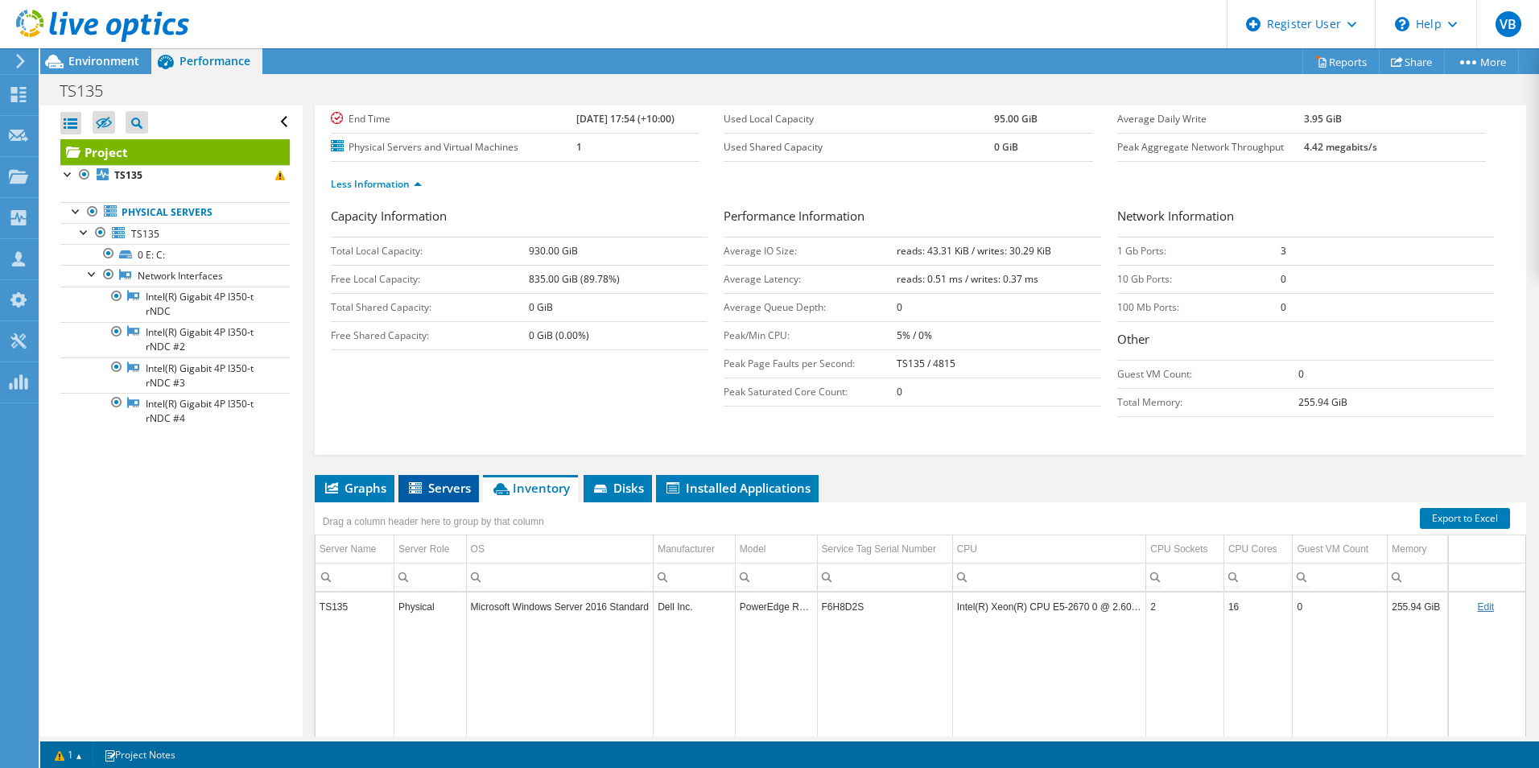
click at [450, 497] on li "Servers" at bounding box center [438, 488] width 80 height 27
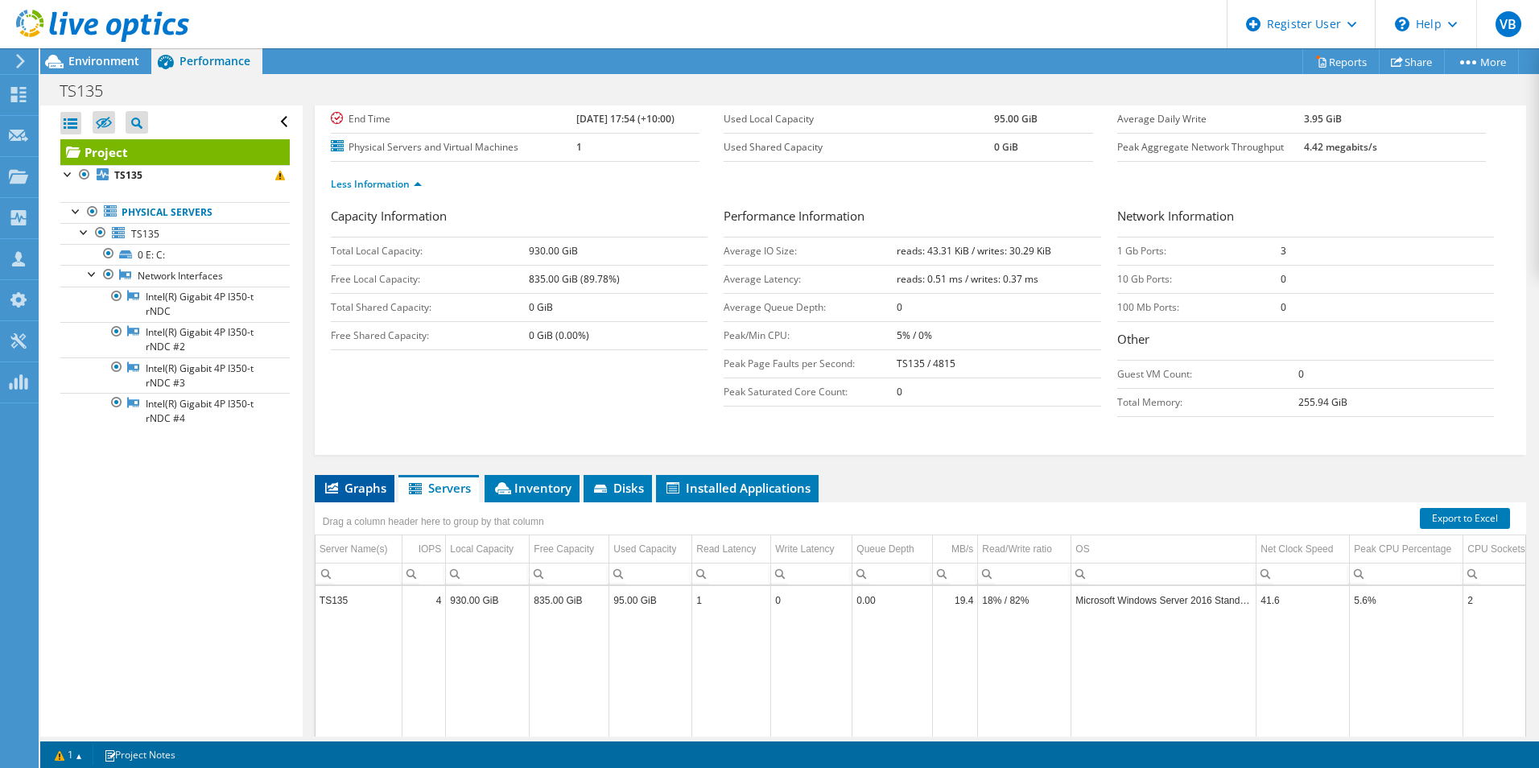
click at [379, 492] on span "Graphs" at bounding box center [355, 488] width 64 height 16
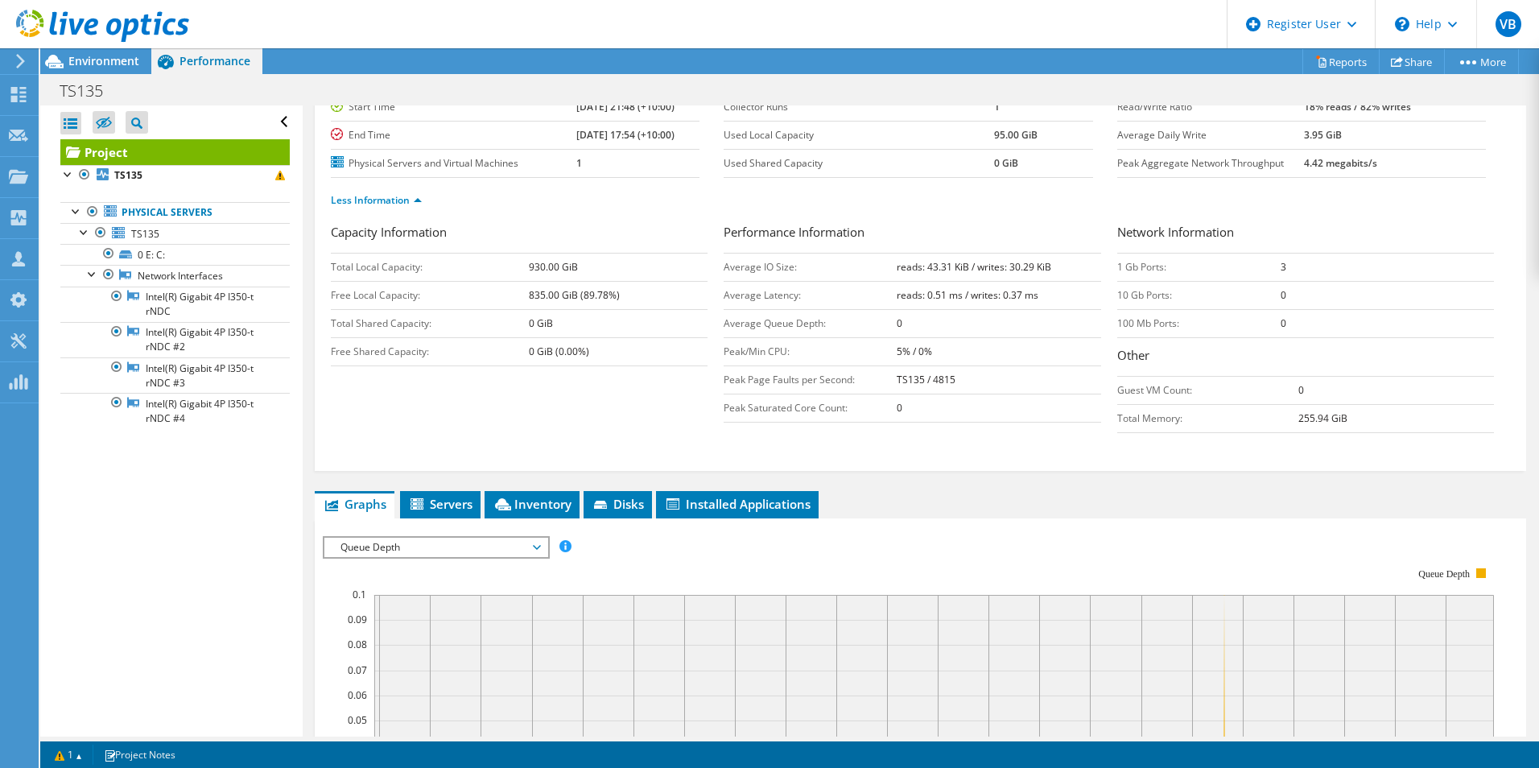
scroll to position [0, 0]
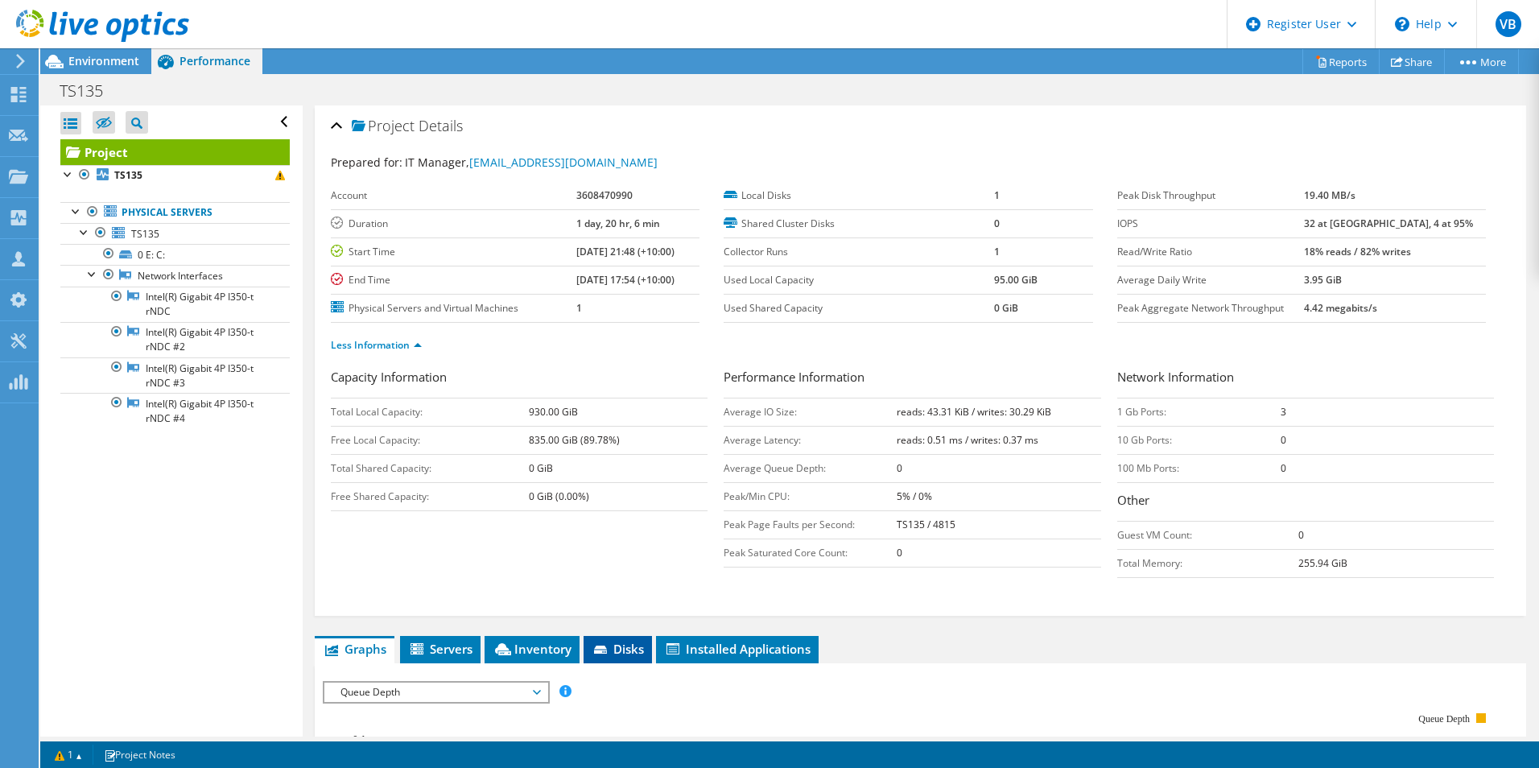
click at [623, 637] on li "Disks" at bounding box center [618, 649] width 68 height 27
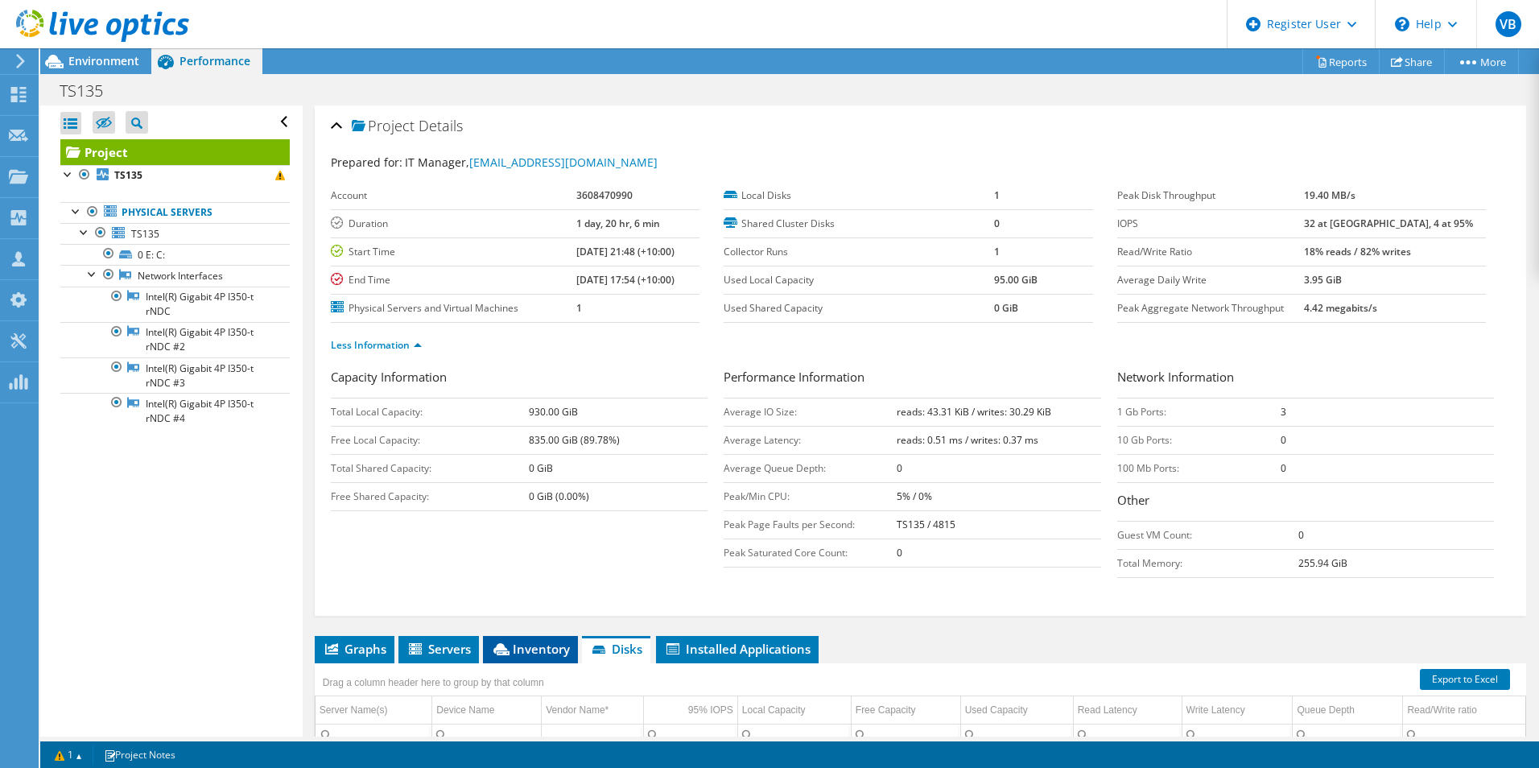
click at [520, 654] on span "Inventory" at bounding box center [530, 649] width 79 height 16
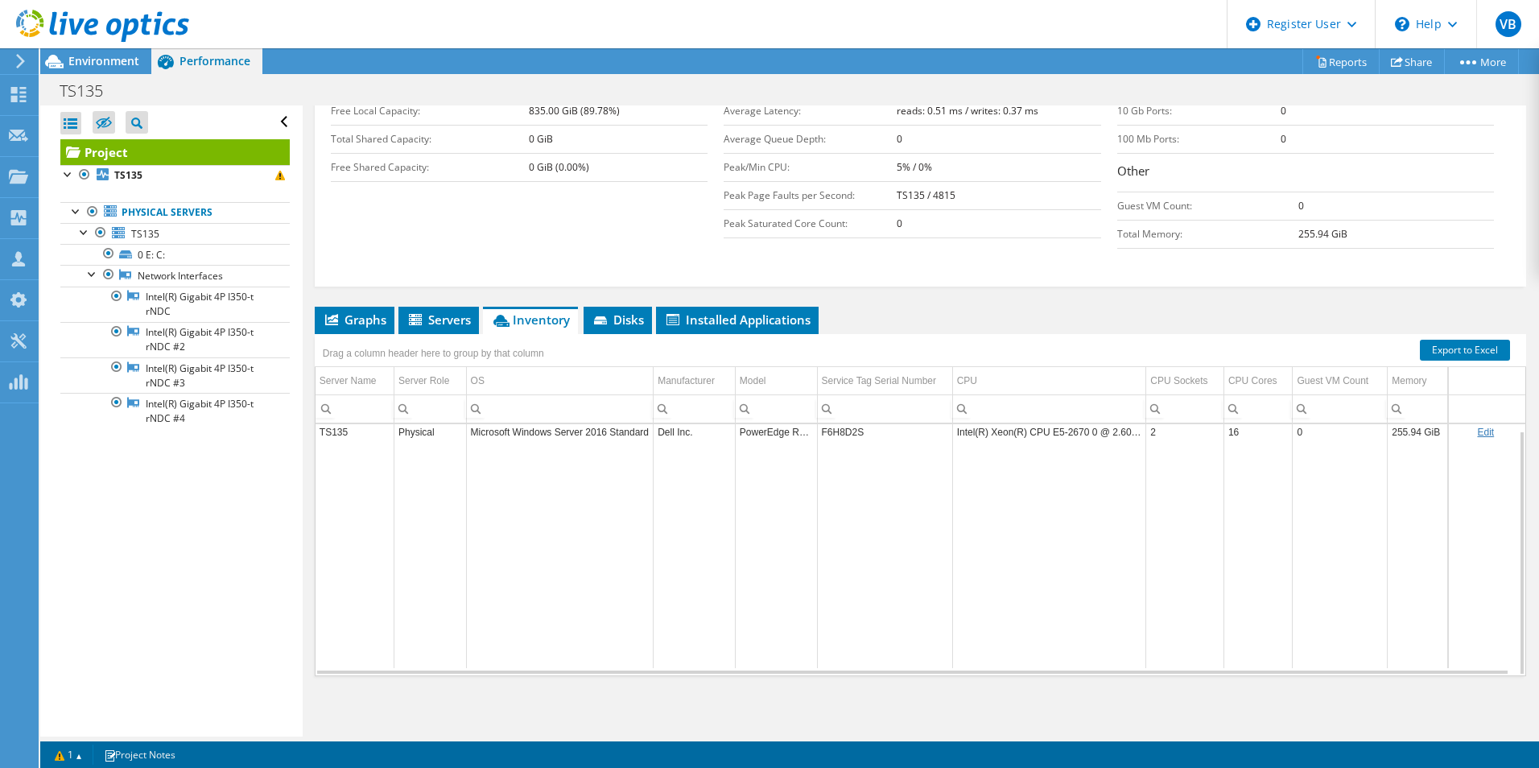
scroll to position [330, 0]
click at [446, 320] on span "Servers" at bounding box center [438, 319] width 64 height 16
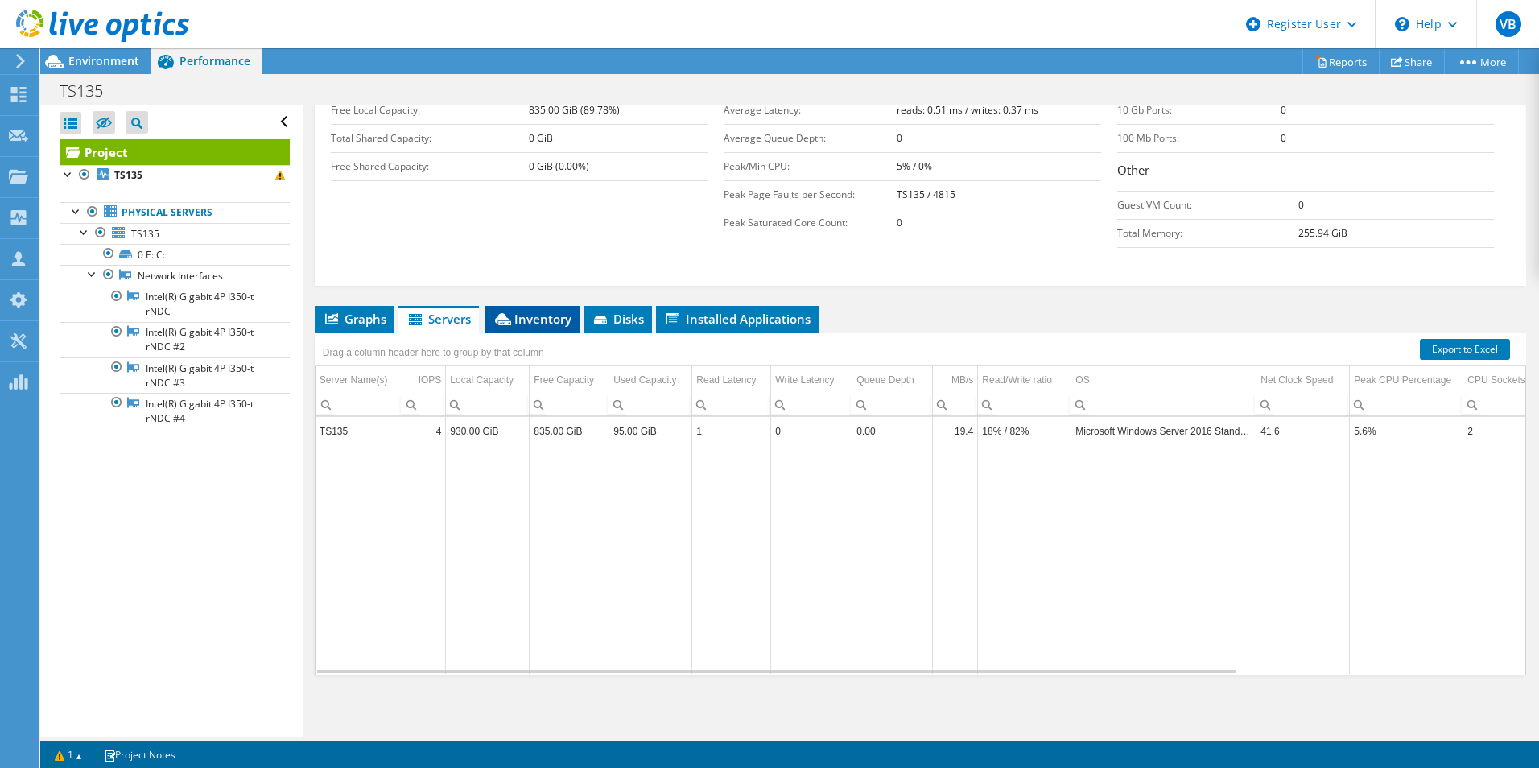
click at [558, 315] on span "Inventory" at bounding box center [532, 319] width 79 height 16
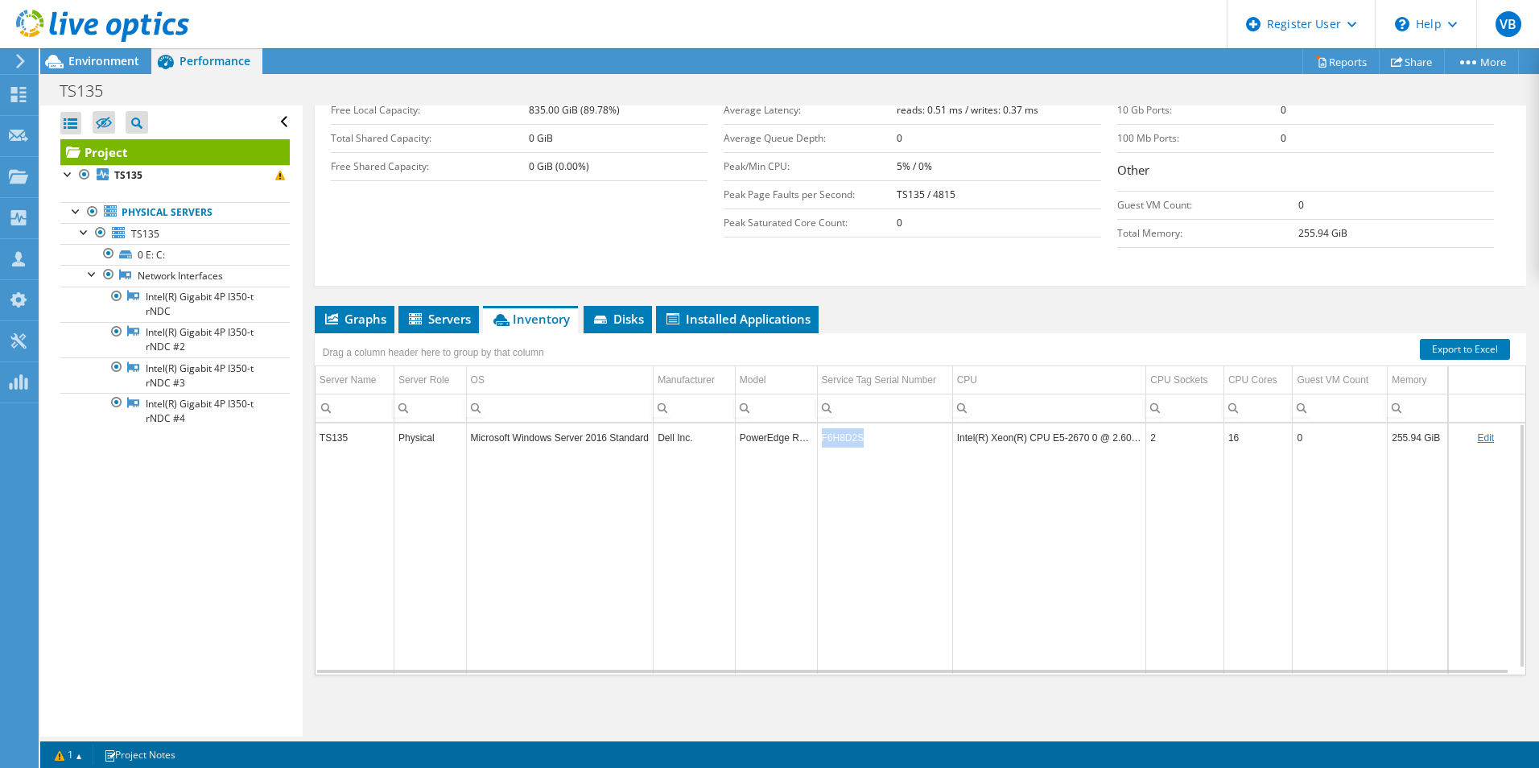
drag, startPoint x: 876, startPoint y: 440, endPoint x: 819, endPoint y: 440, distance: 56.3
click at [819, 440] on td "F6H8D2S" at bounding box center [884, 437] width 135 height 28
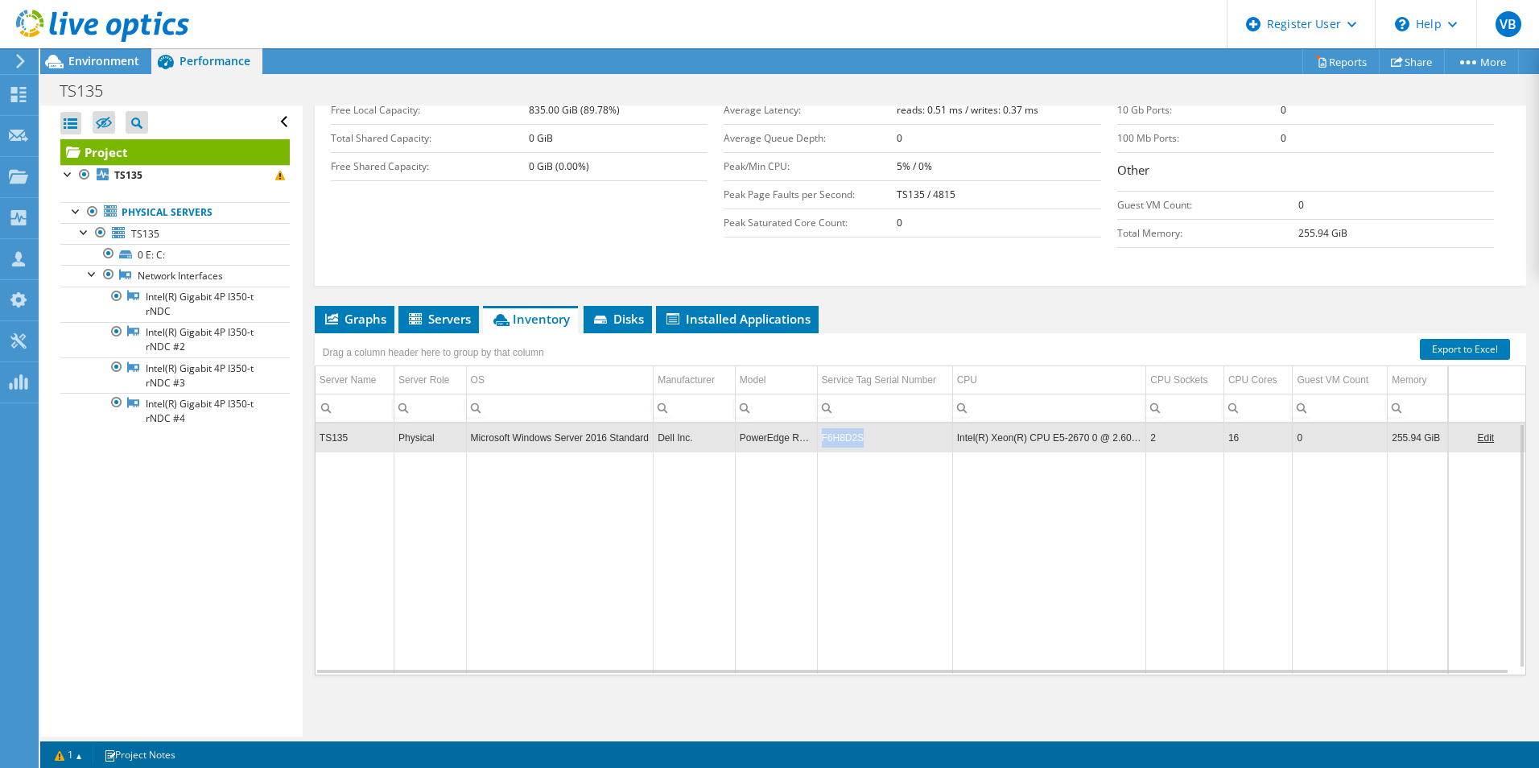
copy td "F6H8D2S"
click at [369, 306] on li "Graphs" at bounding box center [355, 319] width 80 height 27
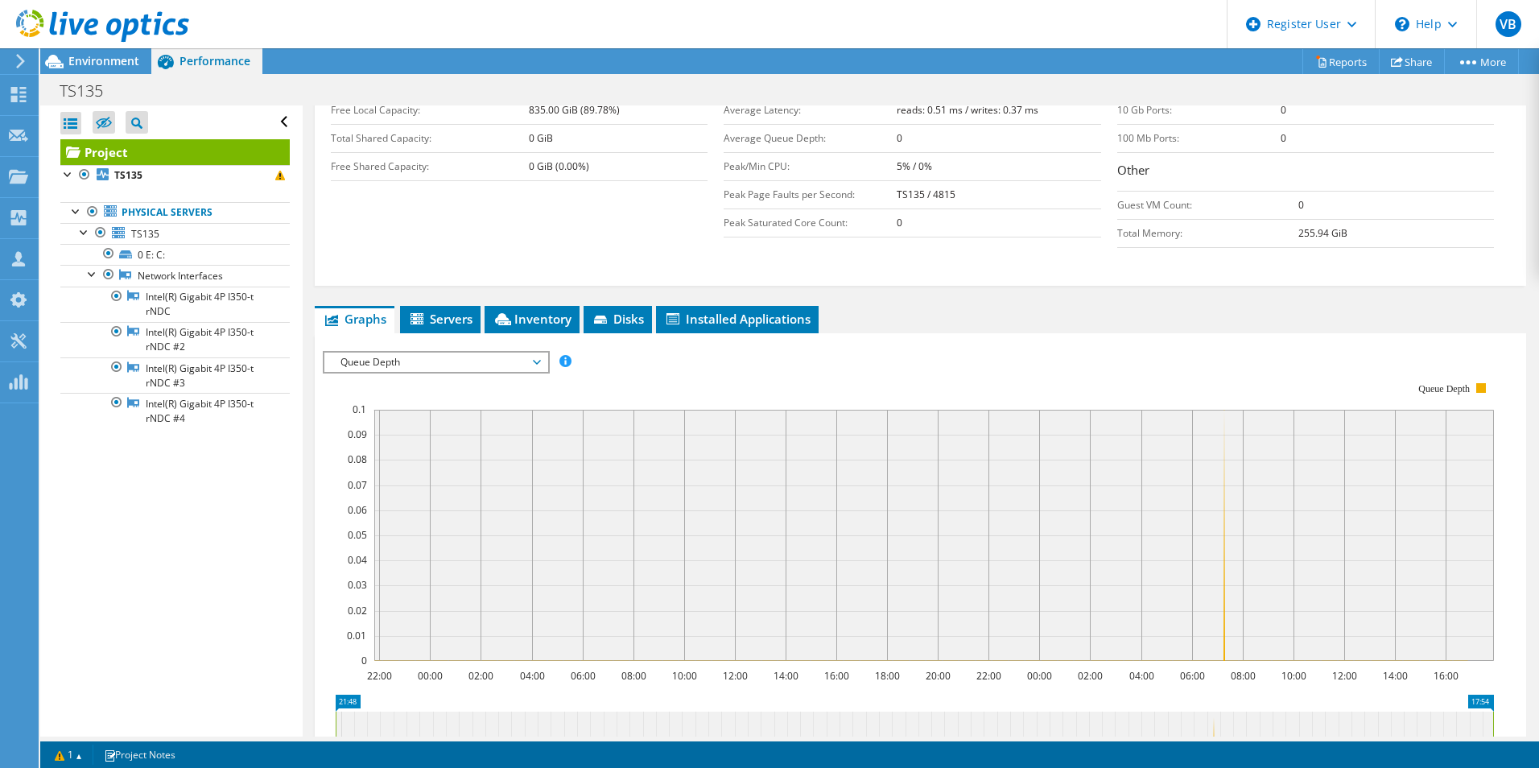
click at [423, 358] on span "Queue Depth" at bounding box center [435, 362] width 207 height 19
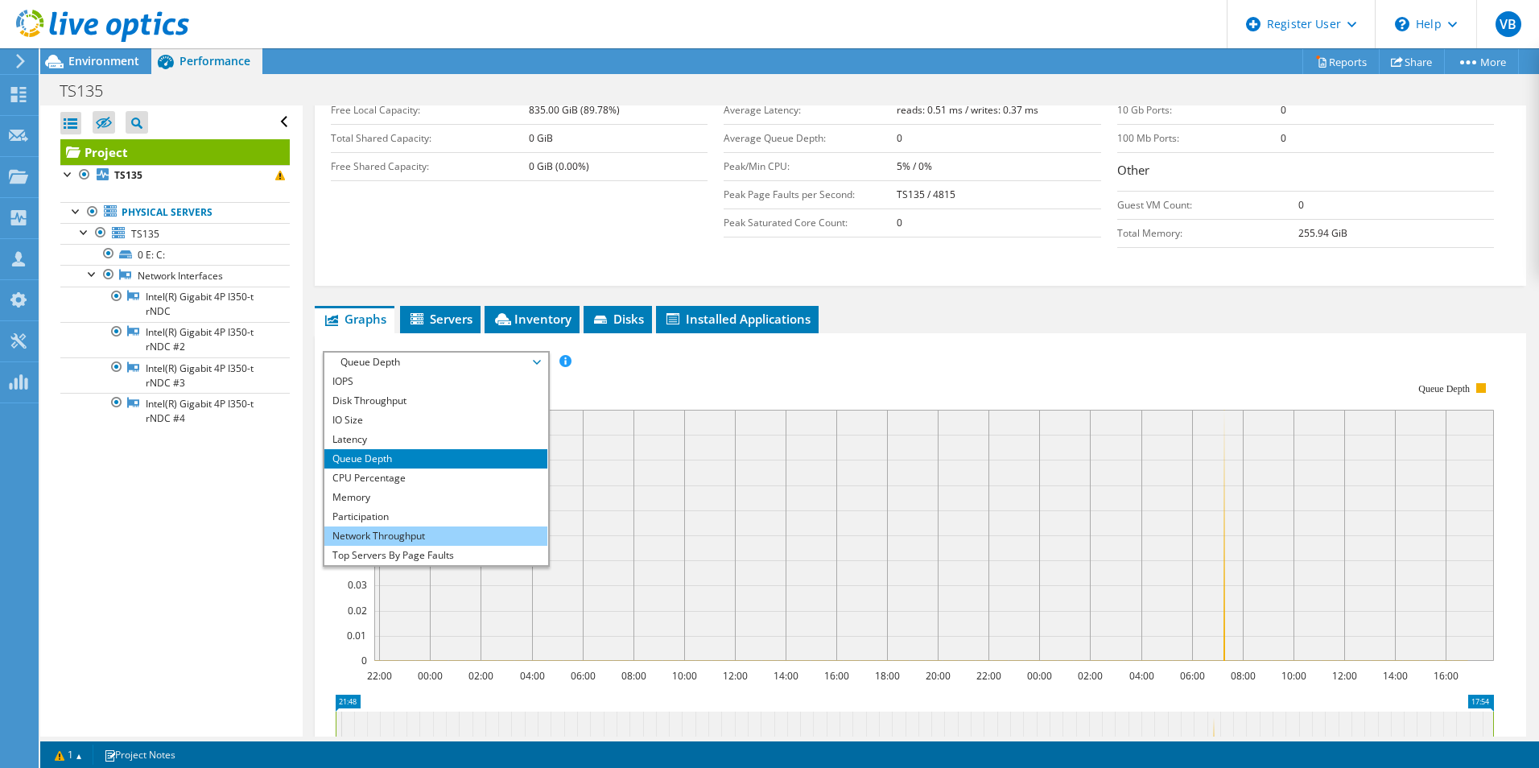
click at [434, 530] on li "Network Throughput" at bounding box center [435, 535] width 223 height 19
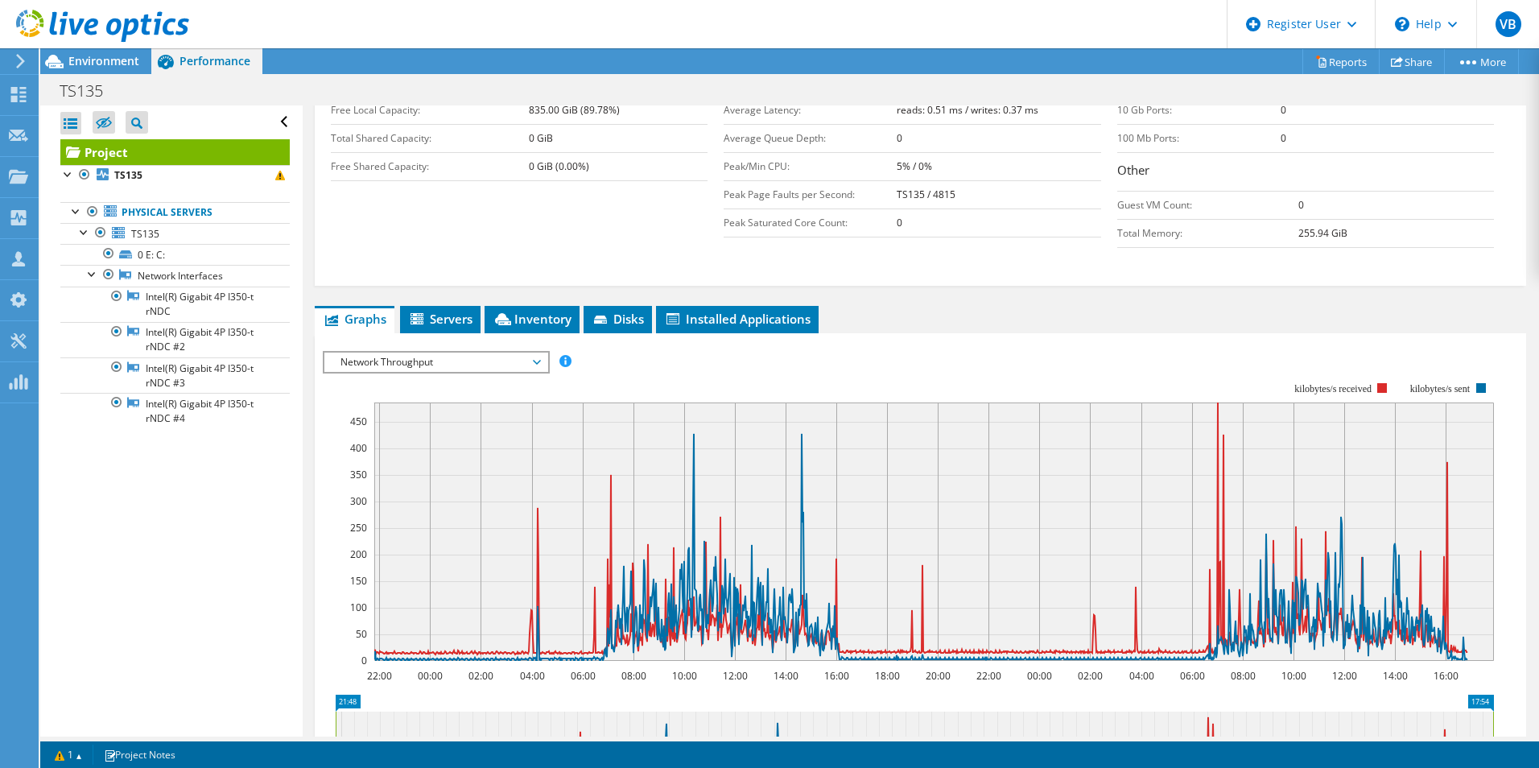
click at [1097, 364] on rect at bounding box center [908, 522] width 1171 height 322
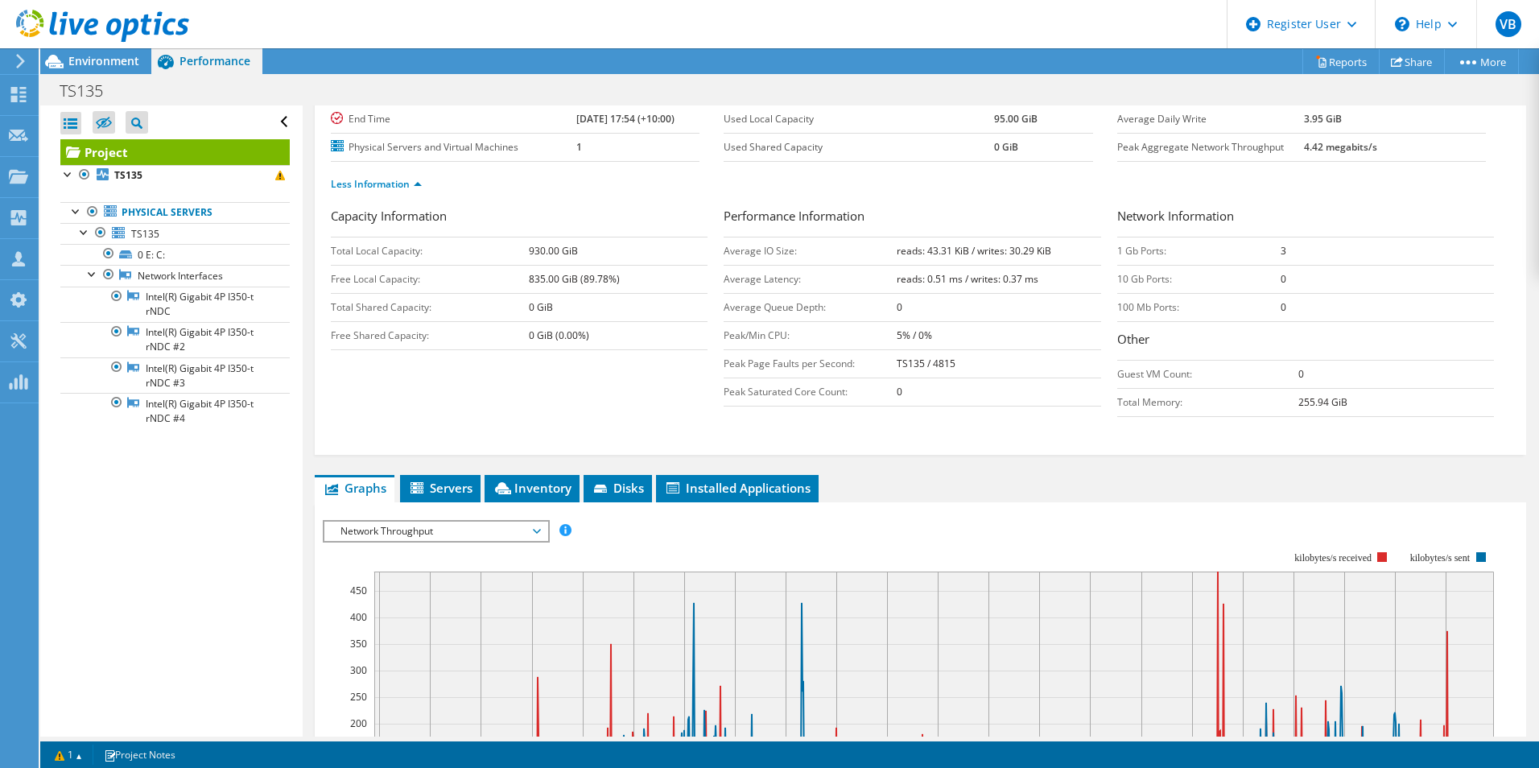
scroll to position [402, 0]
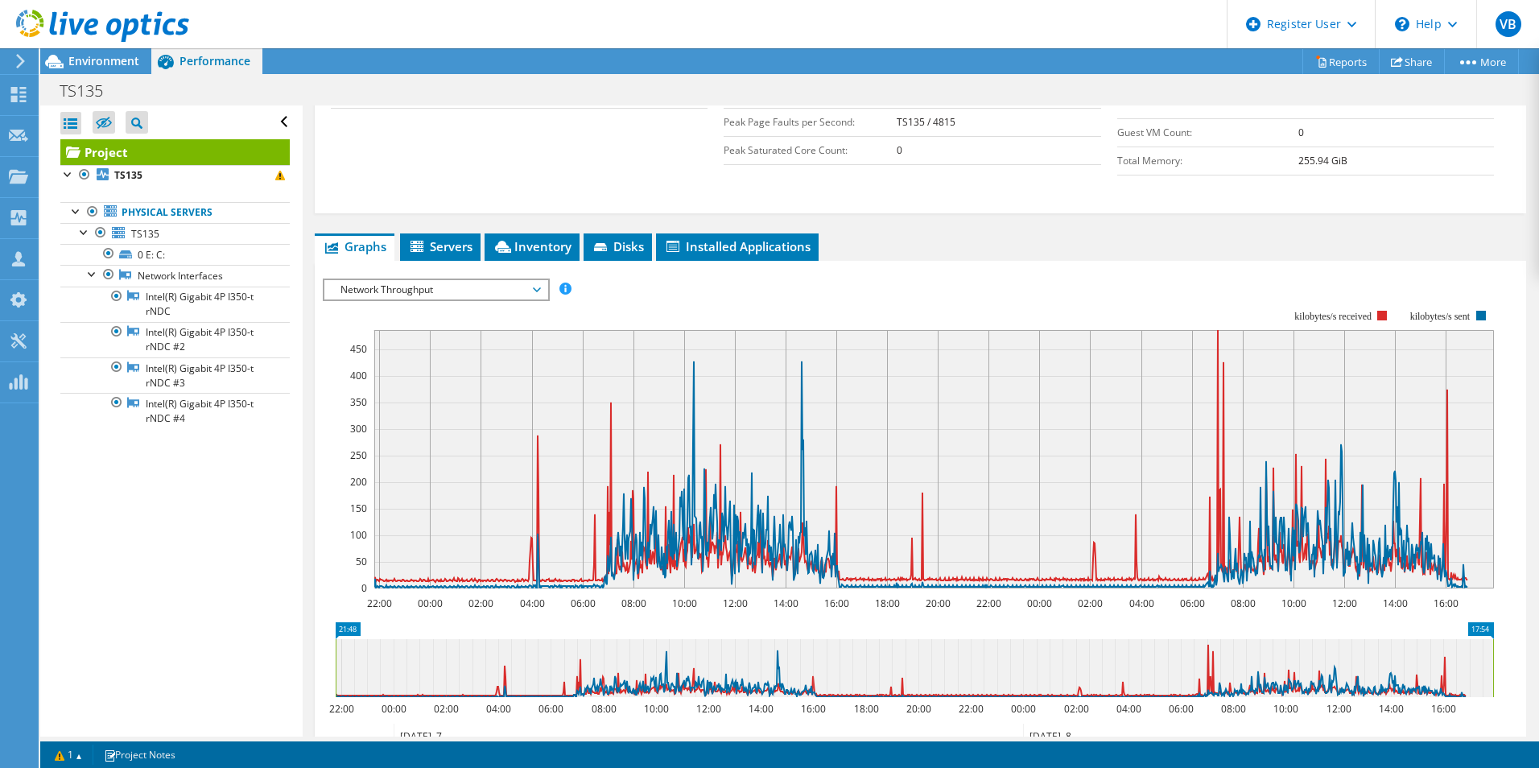
click at [542, 294] on span "Network Throughput" at bounding box center [435, 289] width 223 height 19
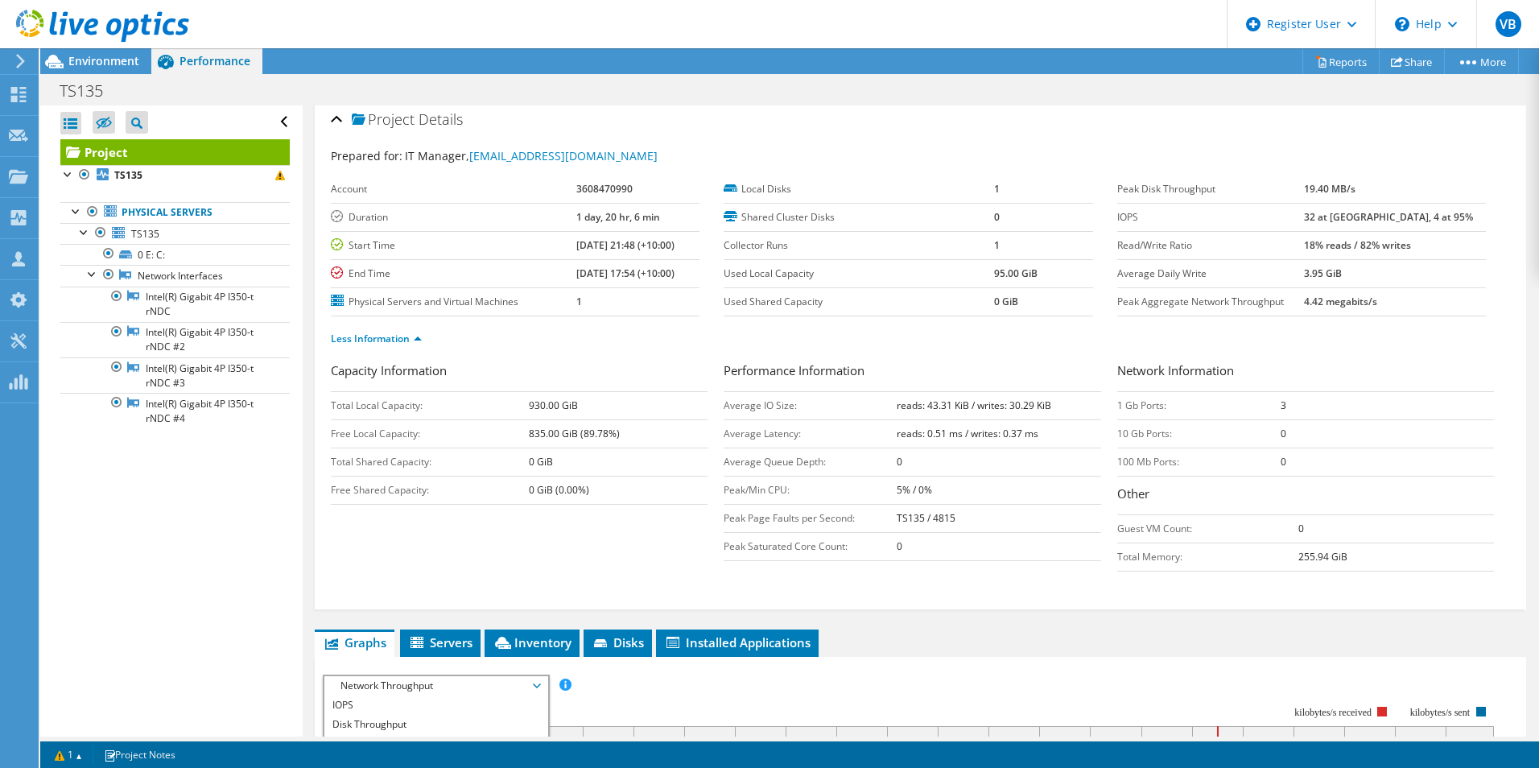
scroll to position [0, 0]
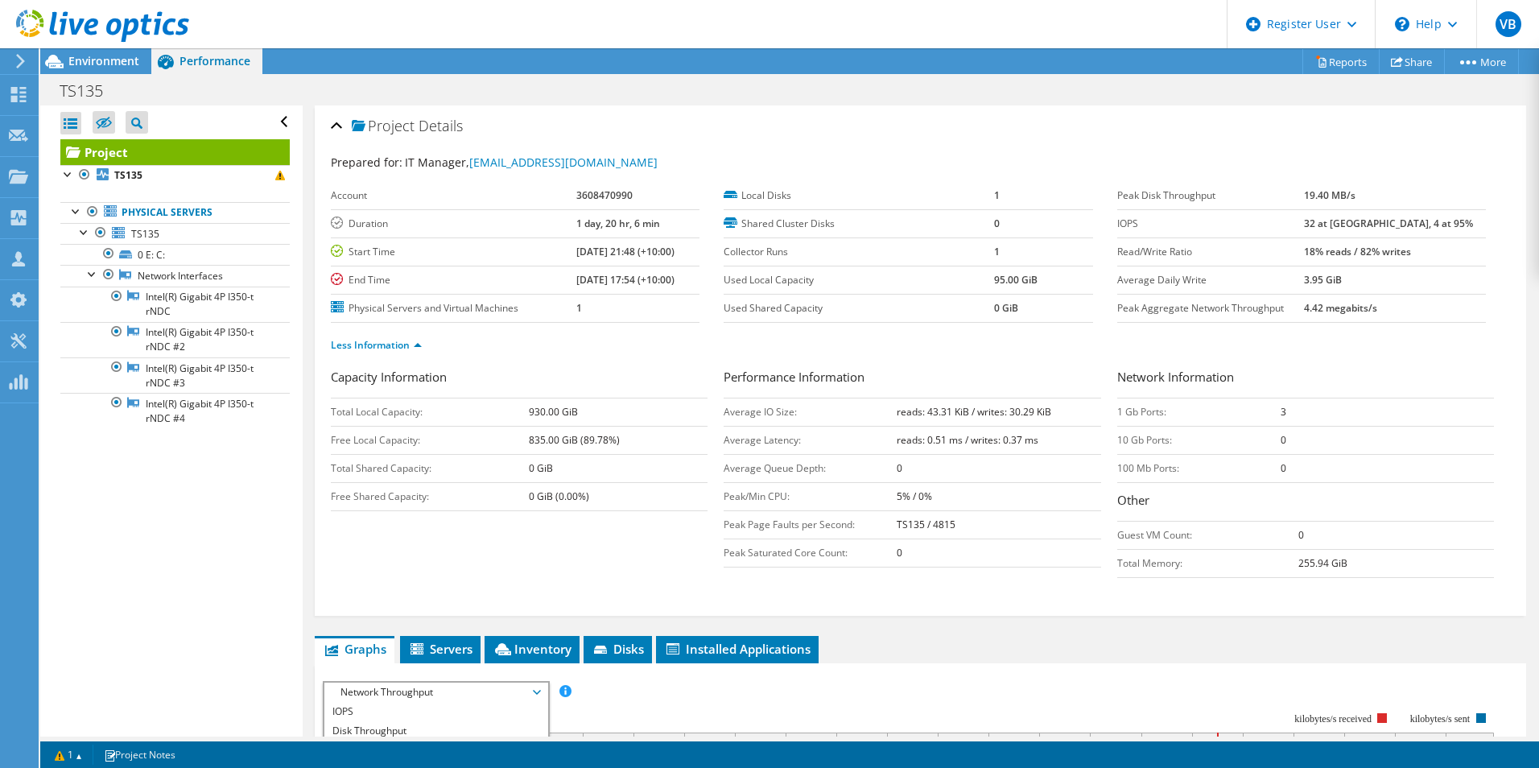
click at [610, 537] on div "Capacity Information Total Local Capacity: 930.00 GiB Free Local Capacity: 835.…" at bounding box center [920, 477] width 1179 height 218
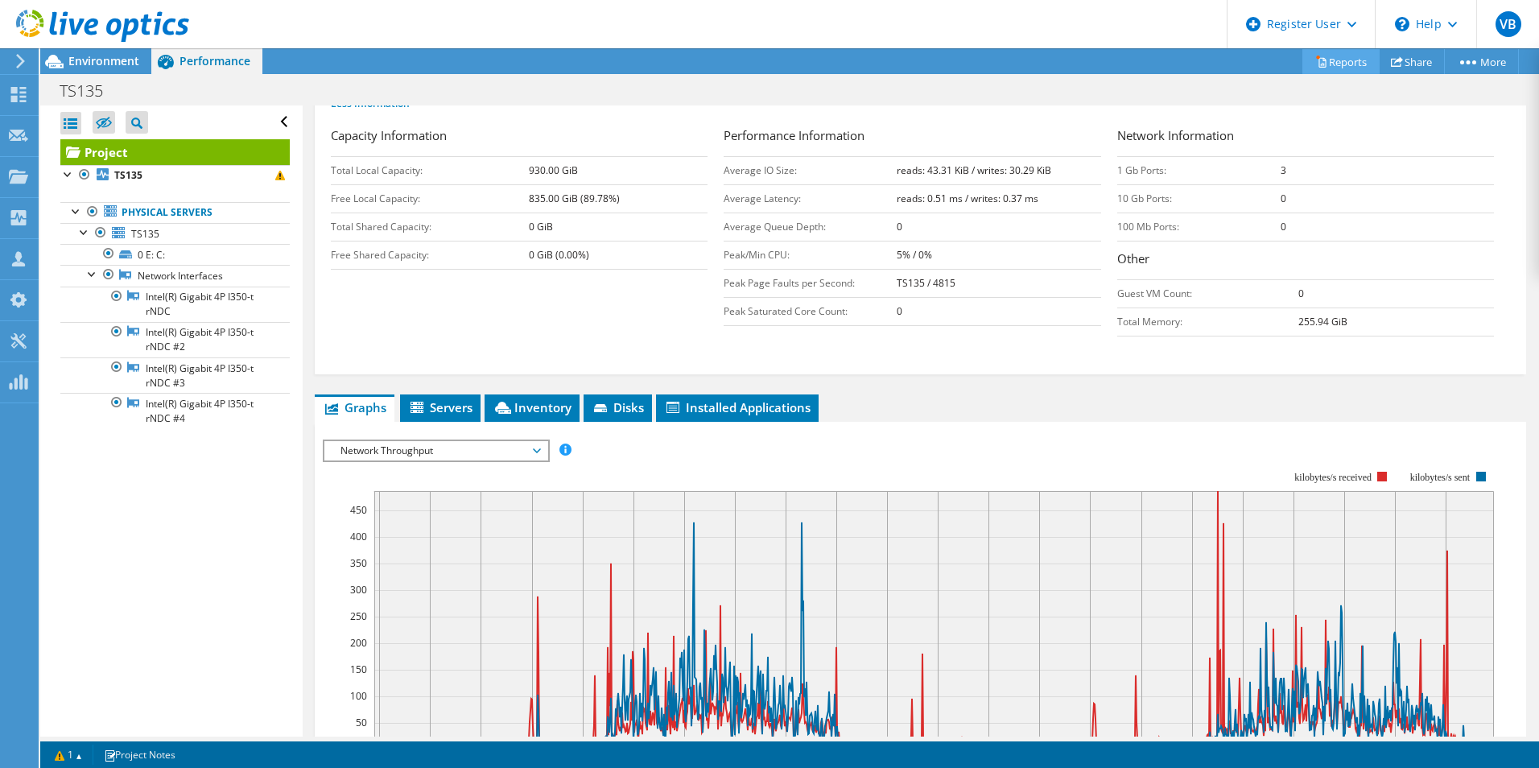
click at [1353, 63] on link "Reports" at bounding box center [1340, 61] width 77 height 25
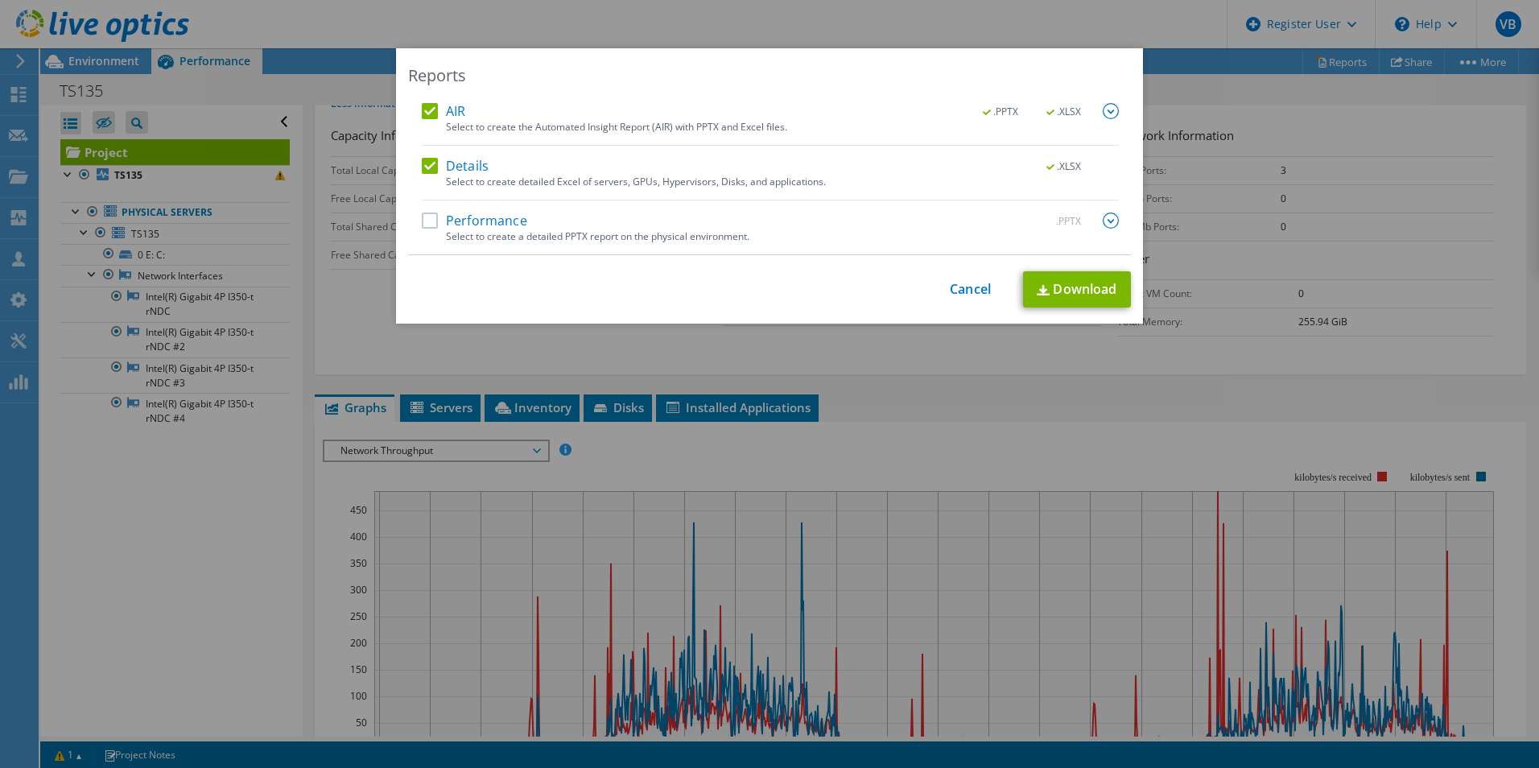
click at [427, 170] on label "Details" at bounding box center [455, 166] width 67 height 16
click at [0, 0] on input "Details" at bounding box center [0, 0] width 0 height 0
click at [1060, 113] on span ".XLSX" at bounding box center [1064, 111] width 60 height 11
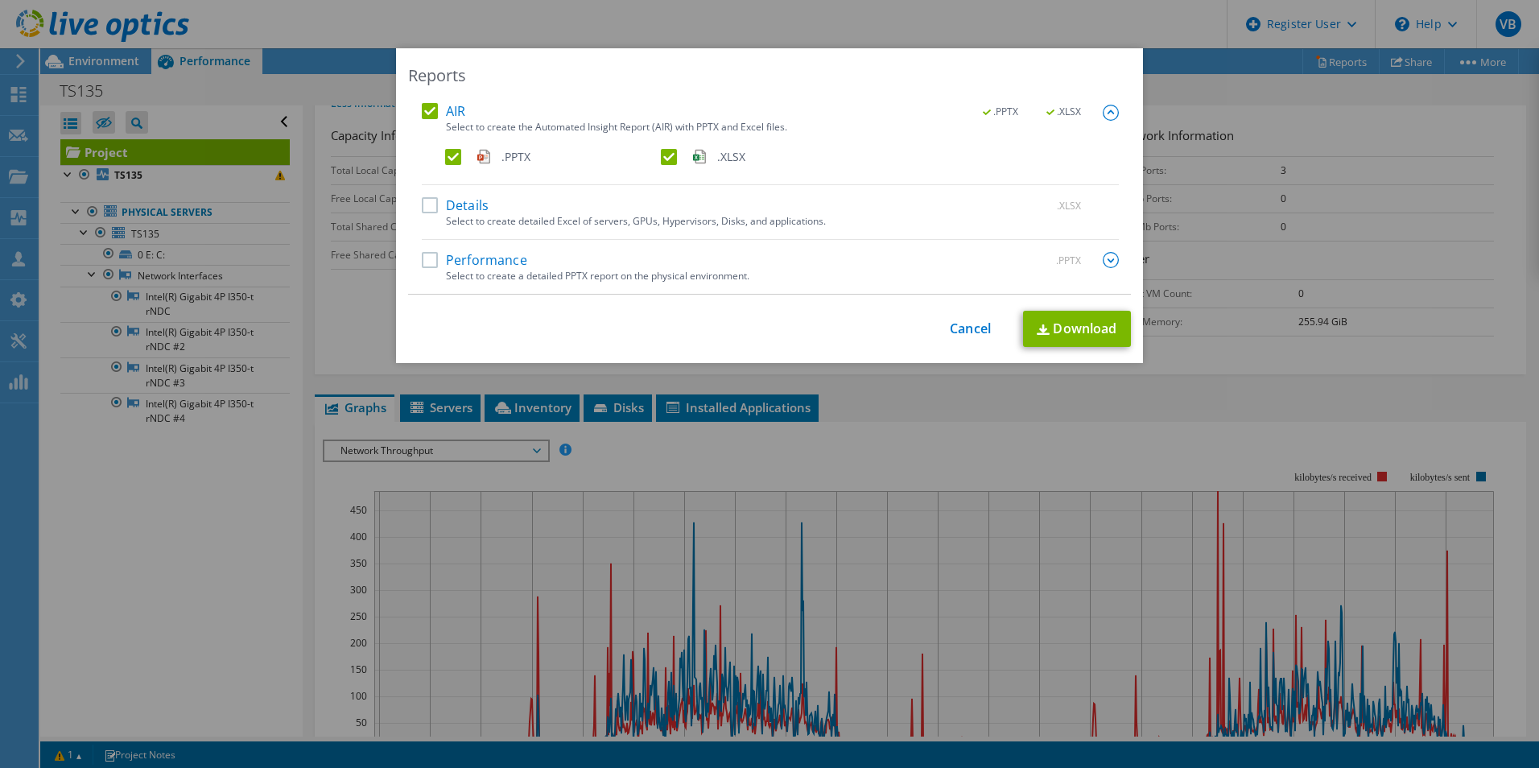
click at [661, 159] on label ".XLSX" at bounding box center [767, 157] width 212 height 16
click at [0, 0] on input ".XLSX" at bounding box center [0, 0] width 0 height 0
click at [422, 202] on label "Details" at bounding box center [455, 205] width 67 height 16
click at [0, 0] on input "Details" at bounding box center [0, 0] width 0 height 0
click at [427, 263] on label "Performance" at bounding box center [474, 260] width 105 height 16
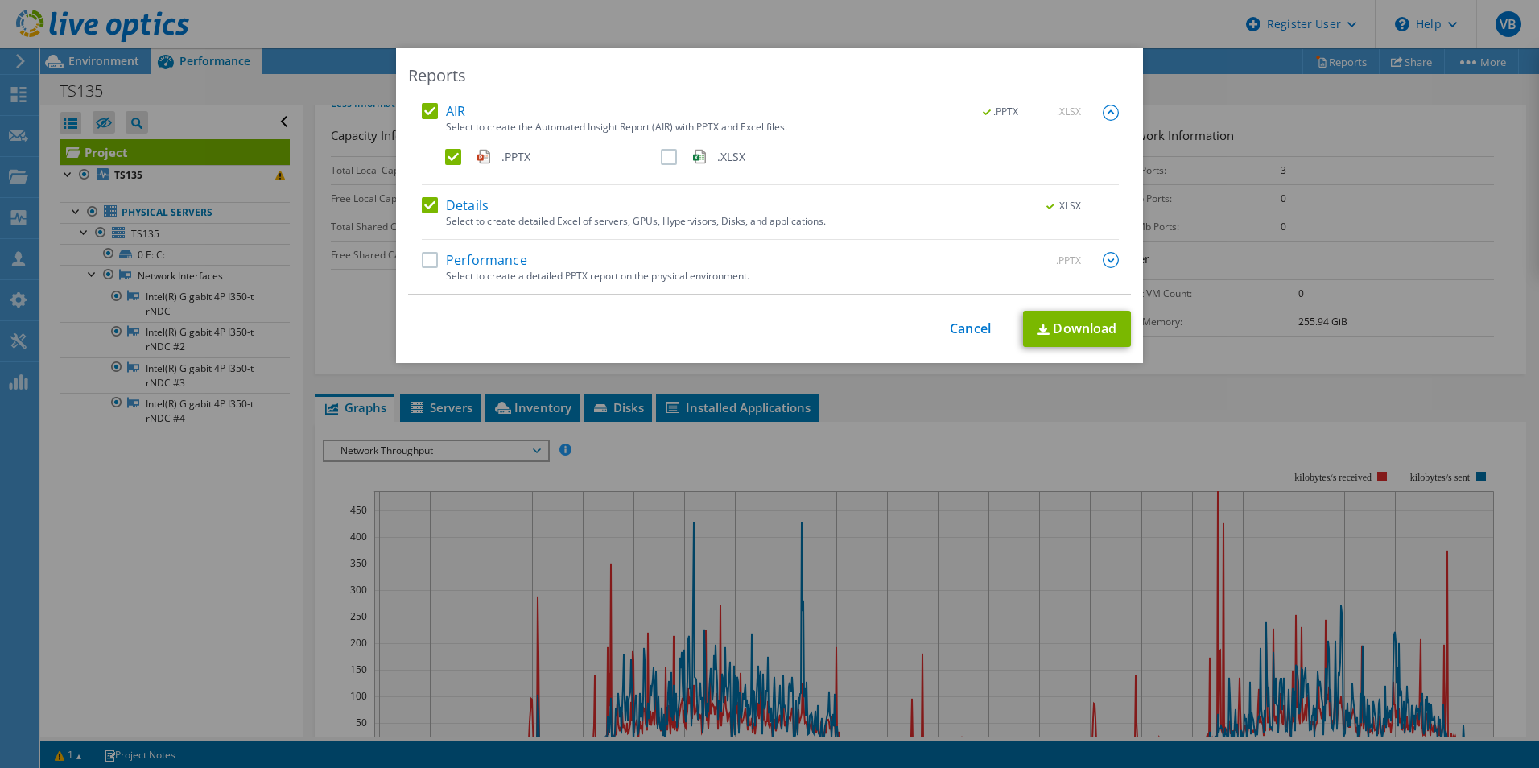
click at [0, 0] on input "Performance" at bounding box center [0, 0] width 0 height 0
